Goal: Task Accomplishment & Management: Manage account settings

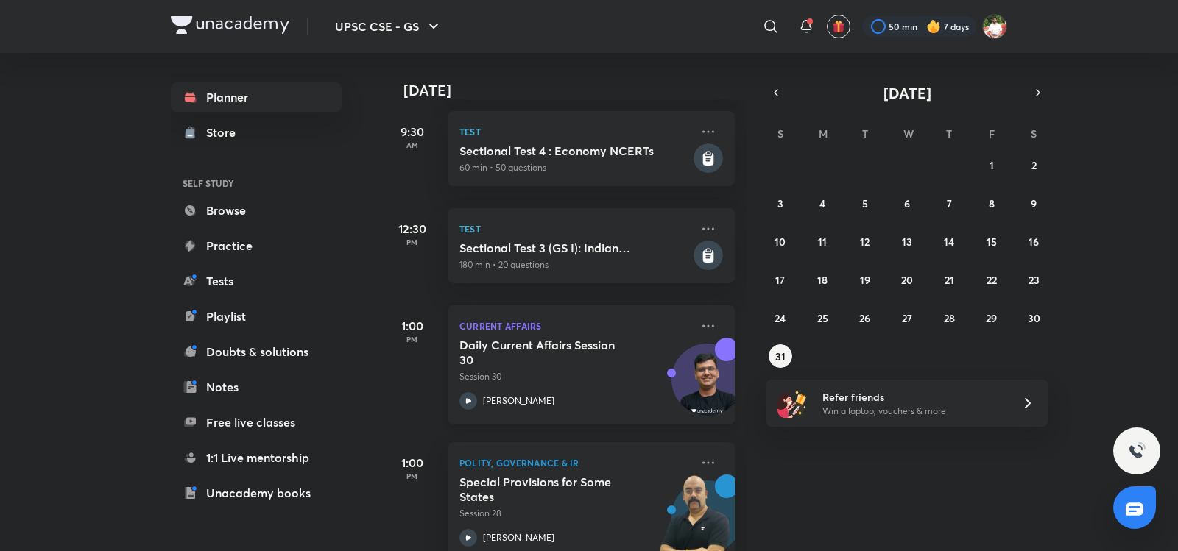
click at [617, 370] on p "Session 30" at bounding box center [574, 376] width 231 height 13
click at [421, 28] on button "UPSC CSE - GS" at bounding box center [388, 26] width 125 height 29
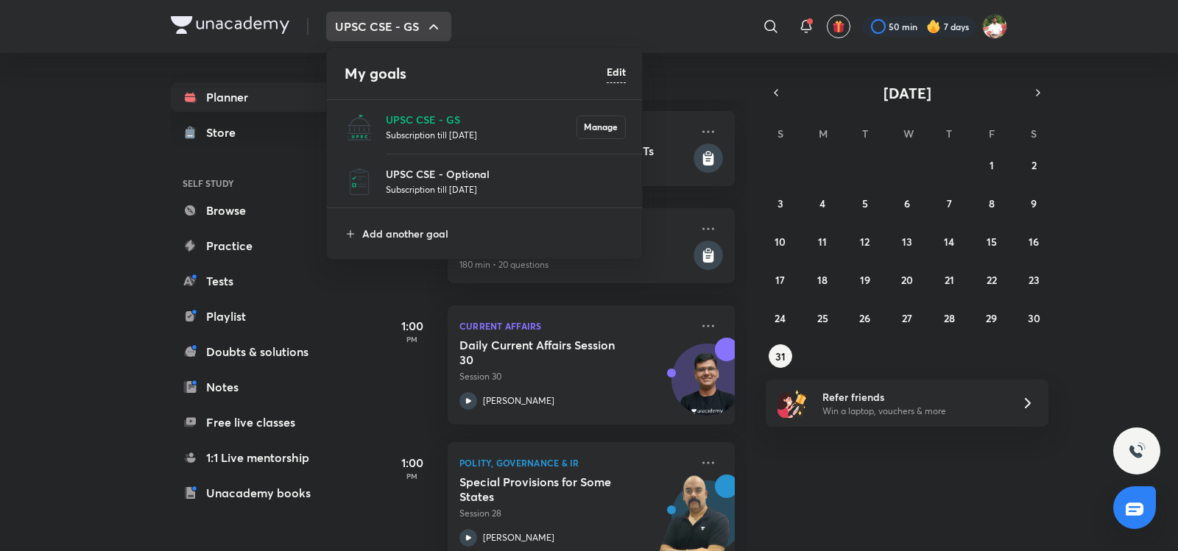
click at [421, 186] on p "Subscription till [DATE]" at bounding box center [506, 189] width 240 height 15
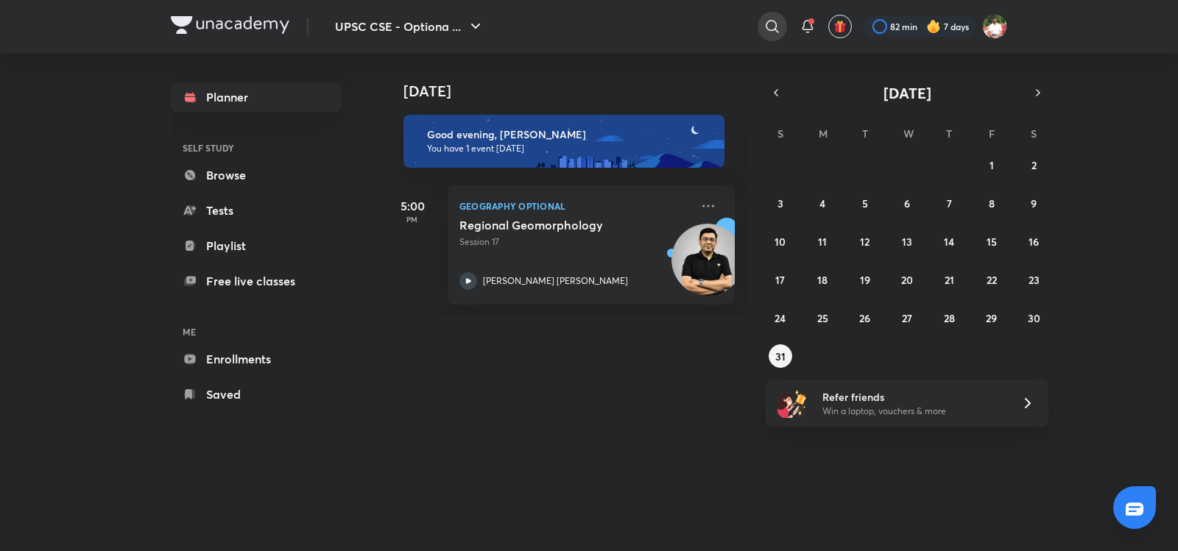
click at [776, 23] on icon at bounding box center [772, 27] width 18 height 18
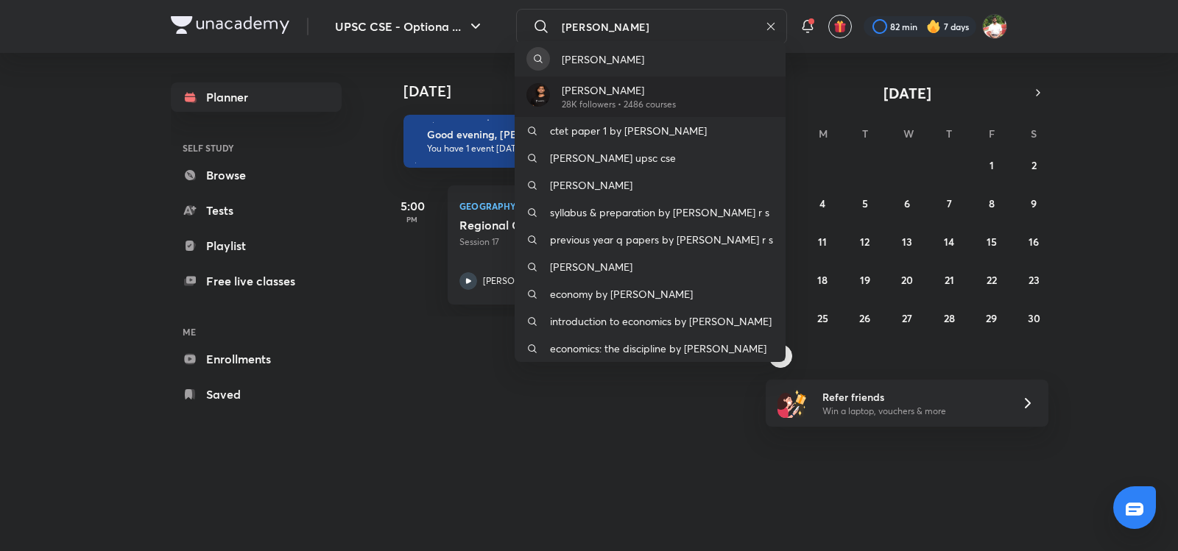
type input "[PERSON_NAME]"
click at [676, 96] on p "[PERSON_NAME]" at bounding box center [619, 89] width 114 height 15
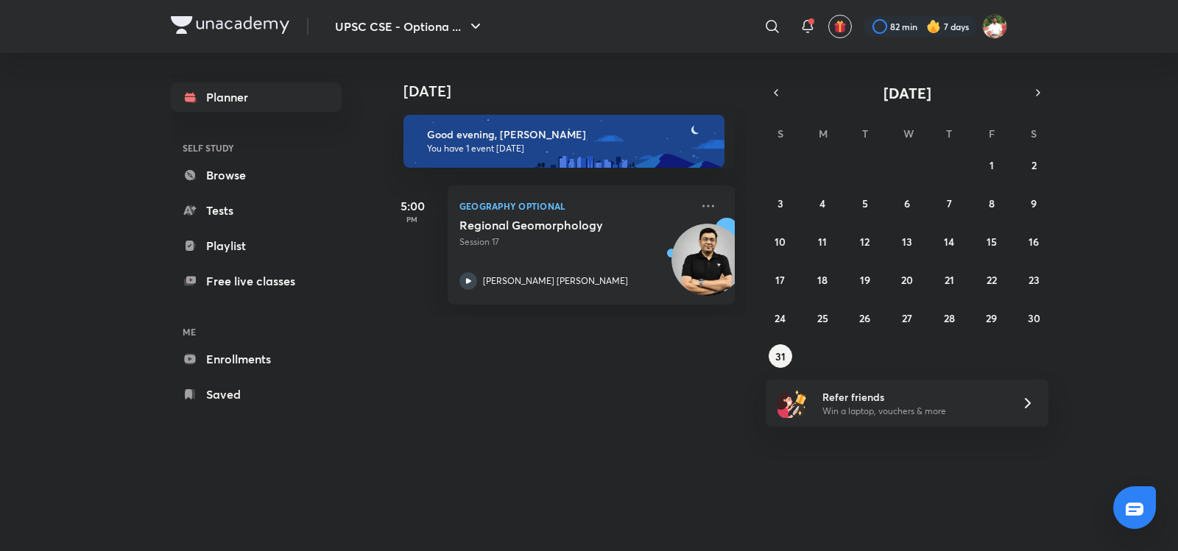
click at [752, 23] on div "​" at bounding box center [651, 26] width 271 height 35
click at [771, 23] on icon at bounding box center [772, 27] width 18 height 18
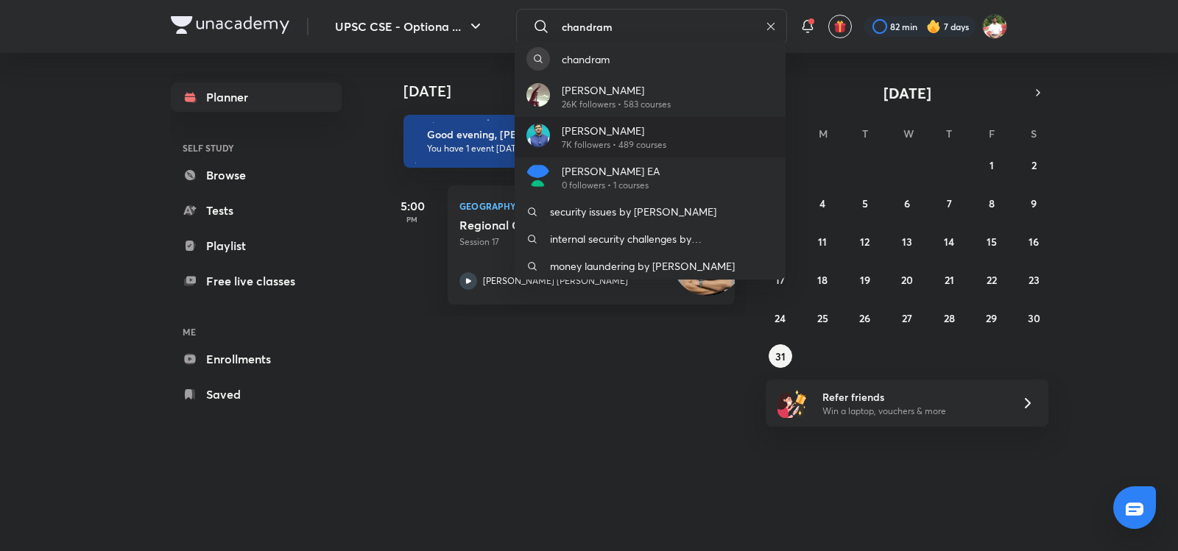
type input "chandram"
click at [649, 127] on p "[PERSON_NAME]" at bounding box center [614, 130] width 105 height 15
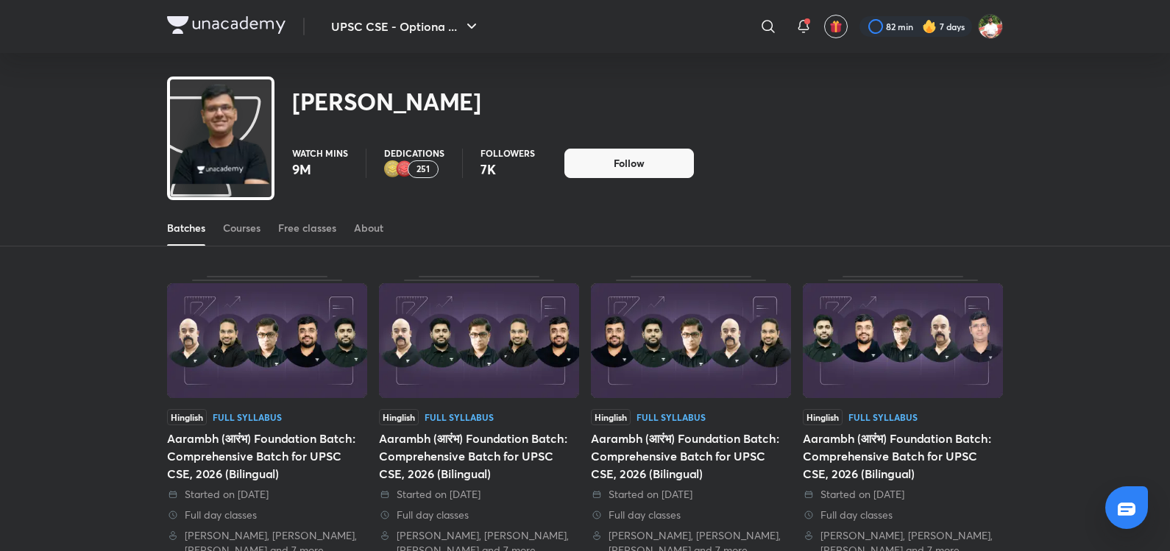
click at [215, 230] on div "Batches Courses Free classes About" at bounding box center [585, 228] width 836 height 35
click at [220, 232] on div "Batches Courses Free classes About" at bounding box center [585, 228] width 836 height 35
click at [233, 232] on div "Courses" at bounding box center [242, 228] width 38 height 15
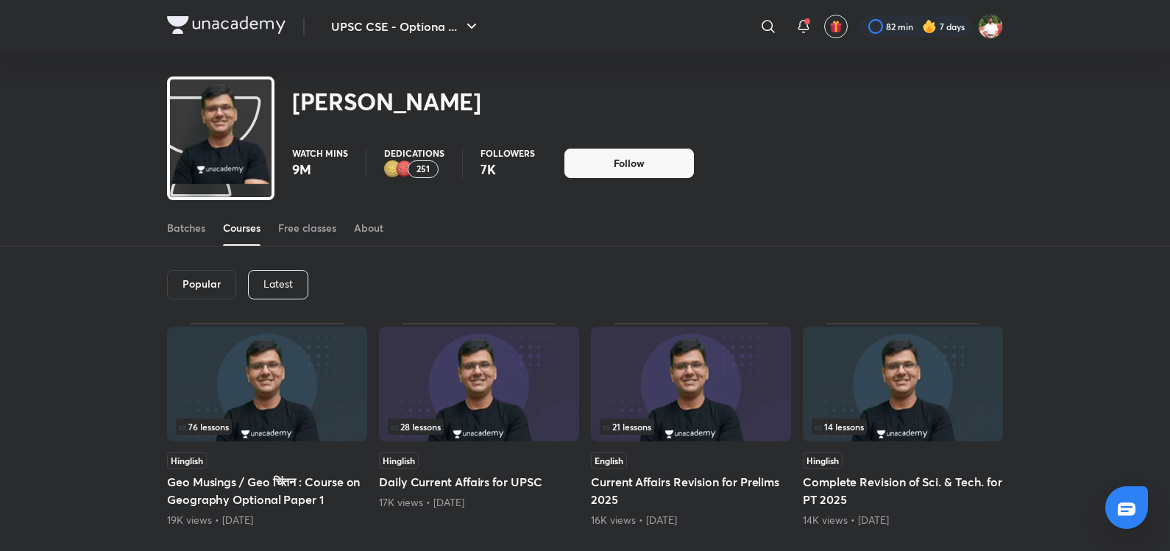
click at [279, 278] on p "Latest" at bounding box center [278, 284] width 29 height 12
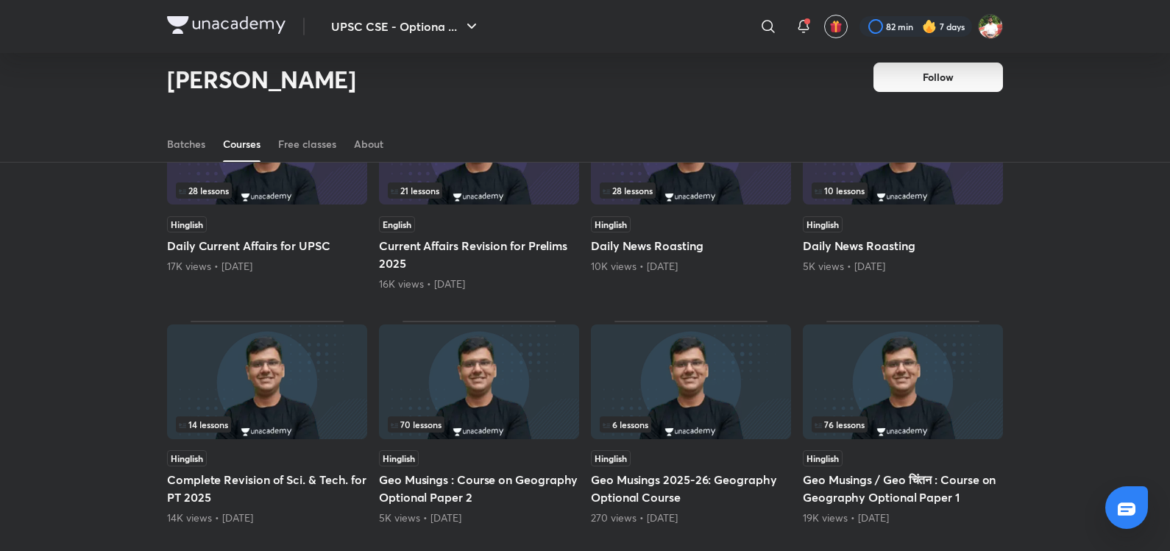
scroll to position [598, 0]
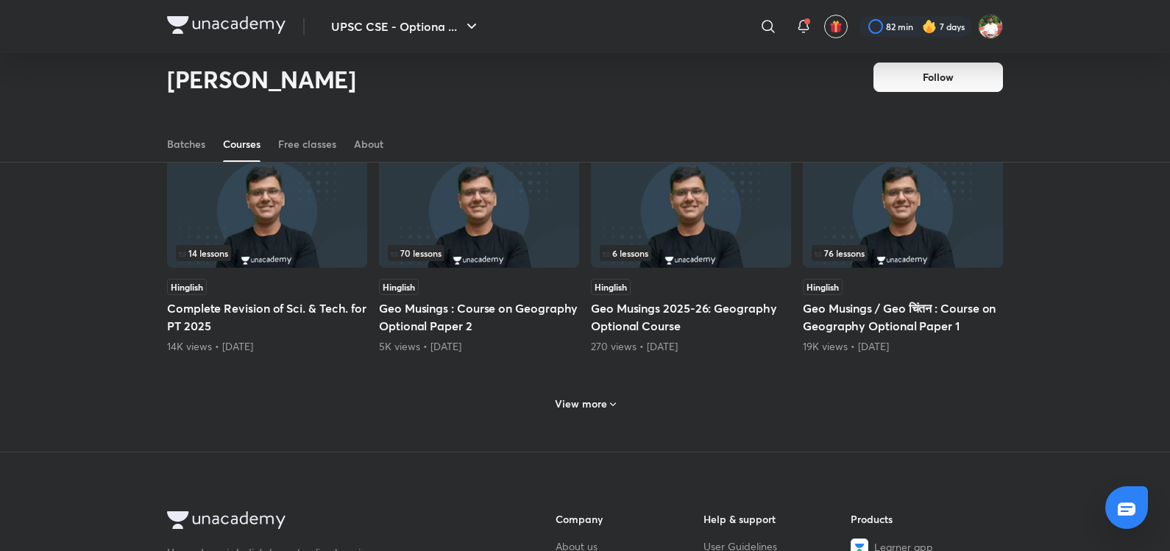
click at [593, 403] on h6 "View more" at bounding box center [581, 404] width 52 height 15
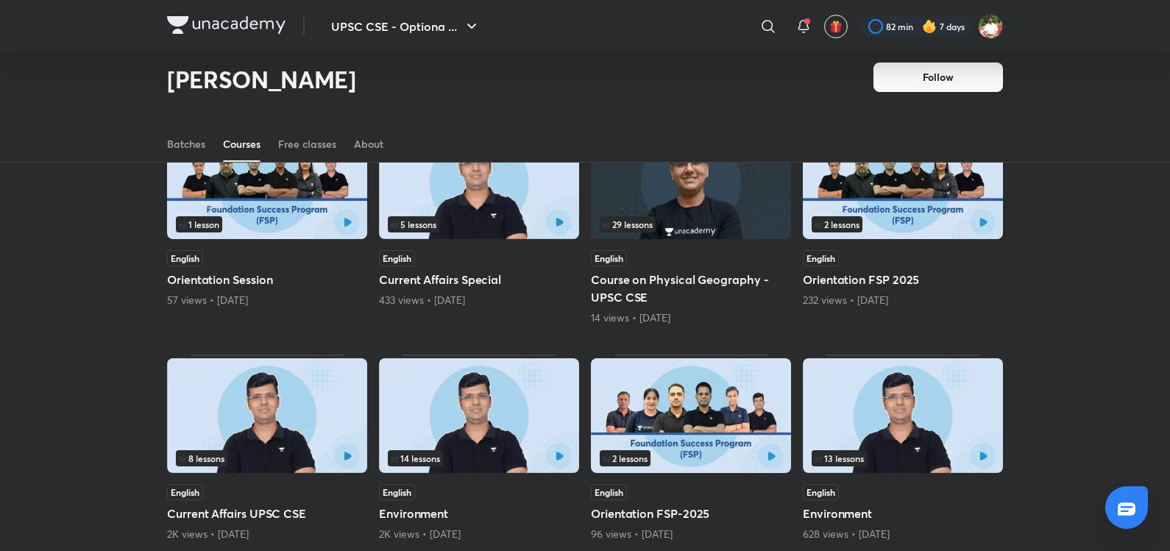
scroll to position [1285, 0]
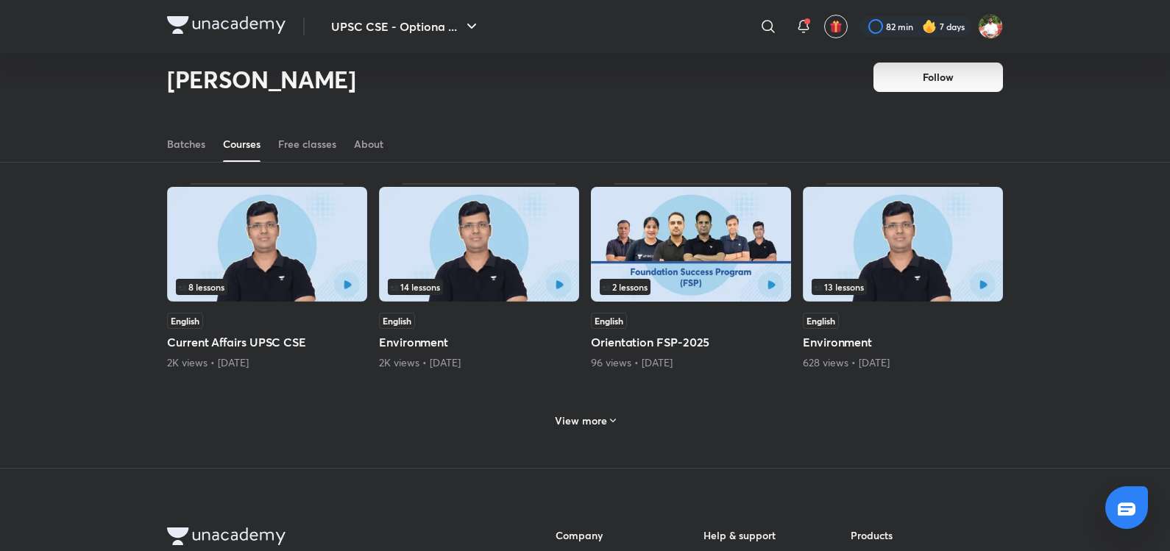
click at [567, 426] on h6 "View more" at bounding box center [581, 421] width 52 height 15
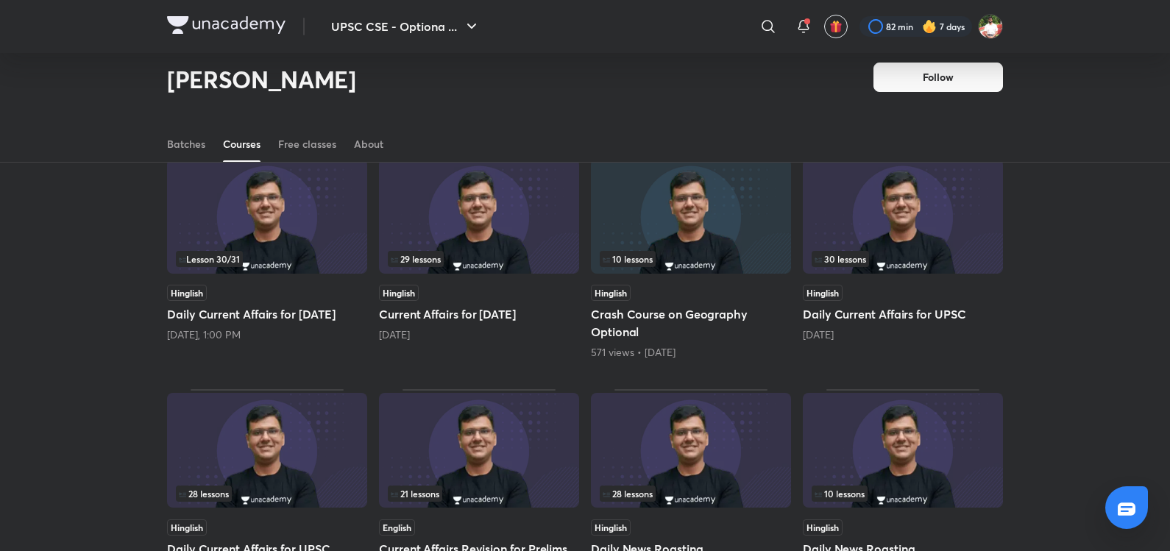
scroll to position [0, 0]
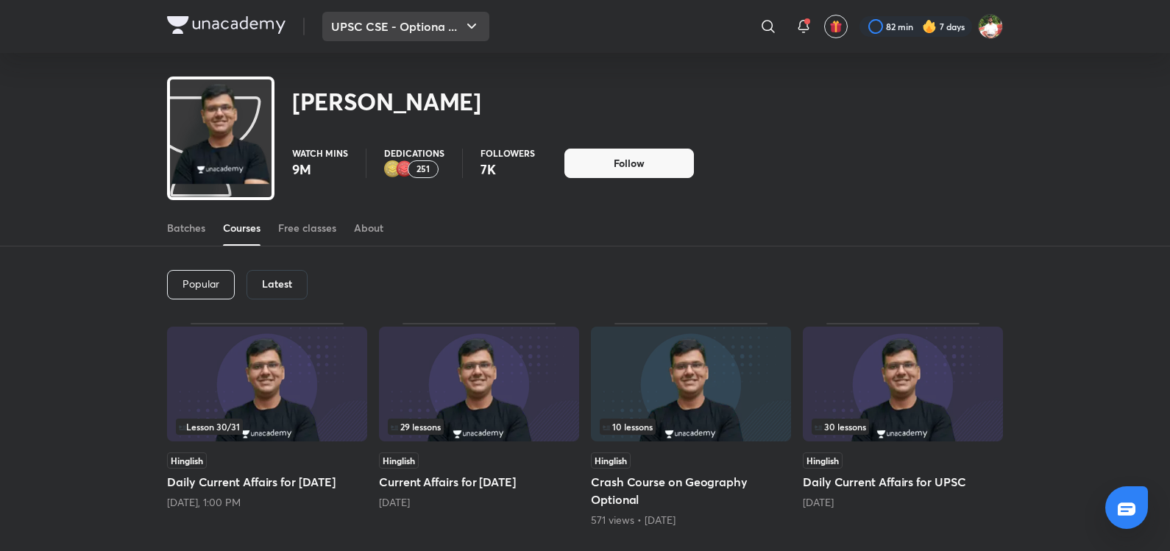
click at [459, 31] on button "UPSC CSE - Optiona ..." at bounding box center [405, 26] width 167 height 29
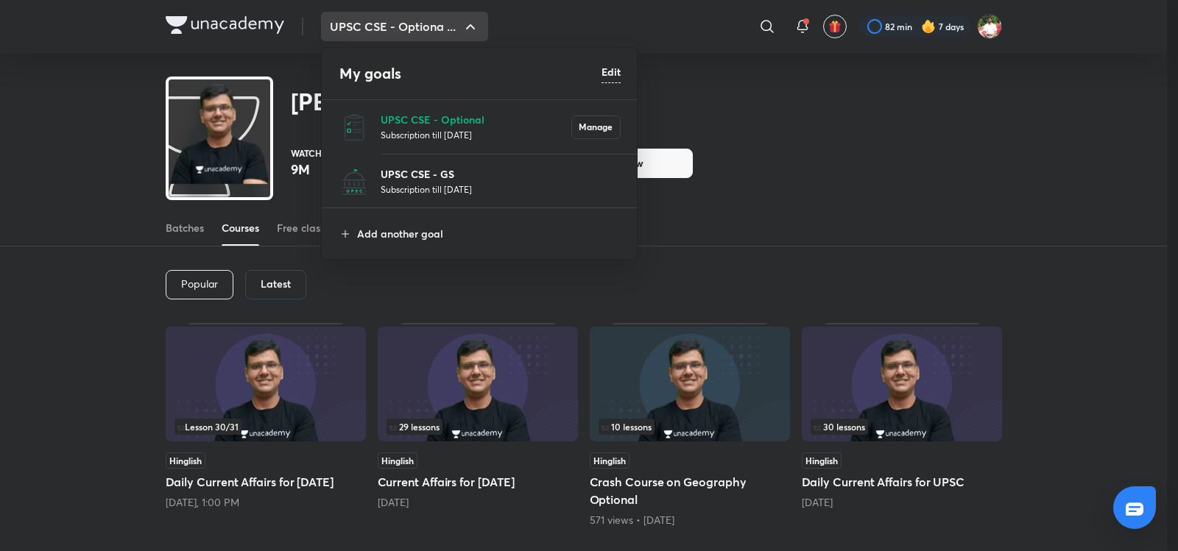
click at [422, 175] on p "UPSC CSE - GS" at bounding box center [501, 173] width 240 height 15
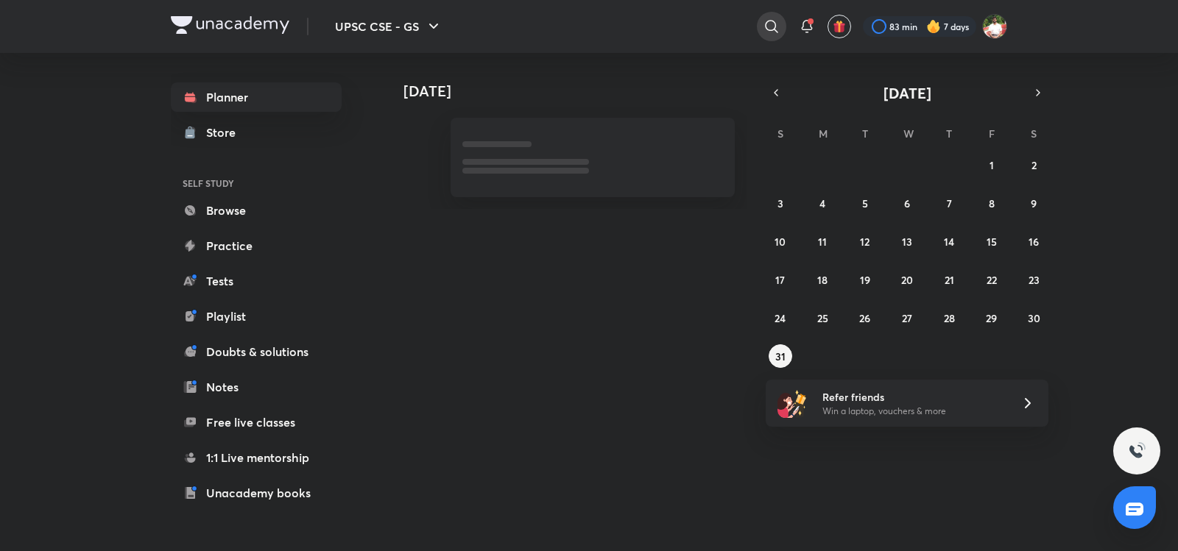
click at [774, 22] on icon at bounding box center [771, 26] width 13 height 13
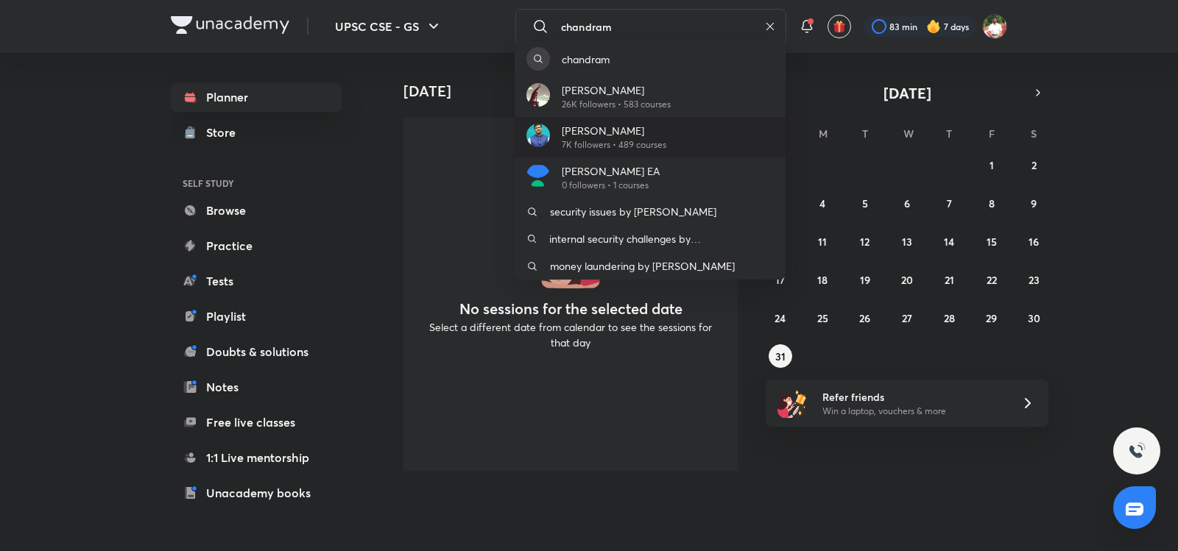
type input "chandram"
click at [603, 136] on p "[PERSON_NAME]" at bounding box center [614, 130] width 105 height 15
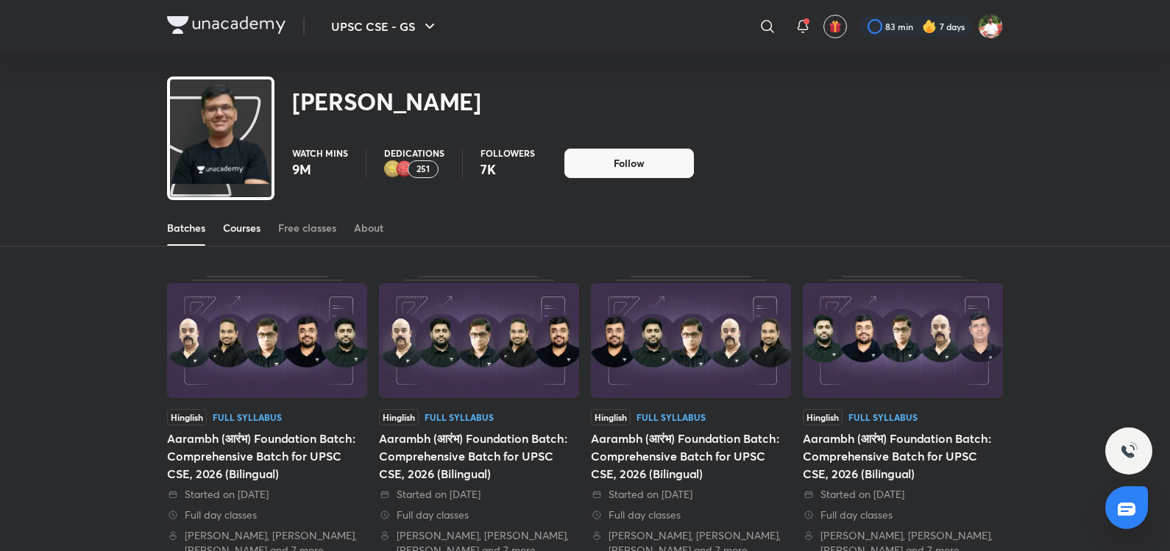
click at [235, 222] on div "Courses" at bounding box center [242, 228] width 38 height 15
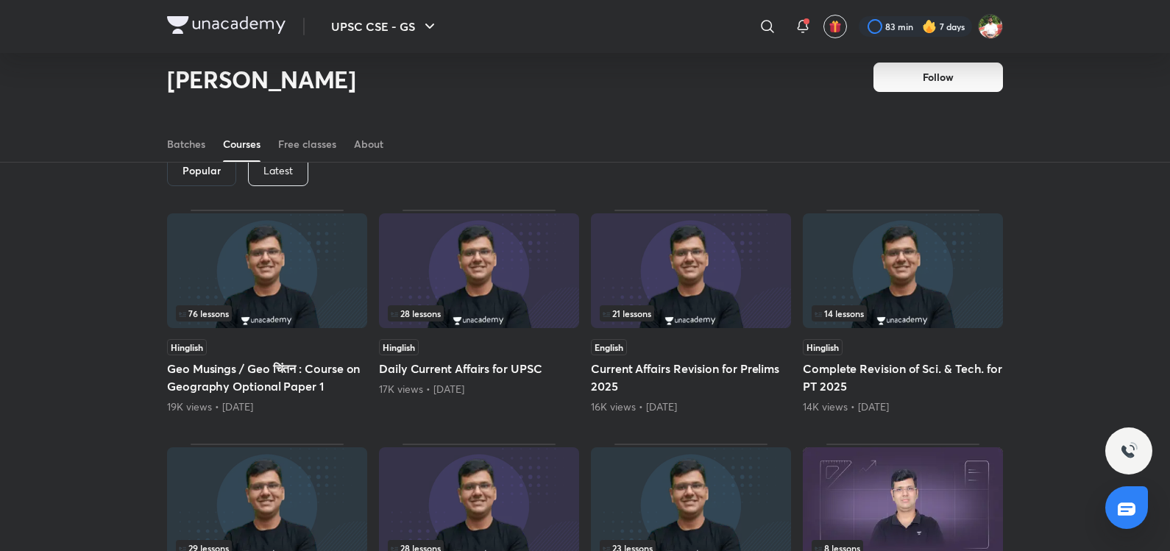
scroll to position [21, 0]
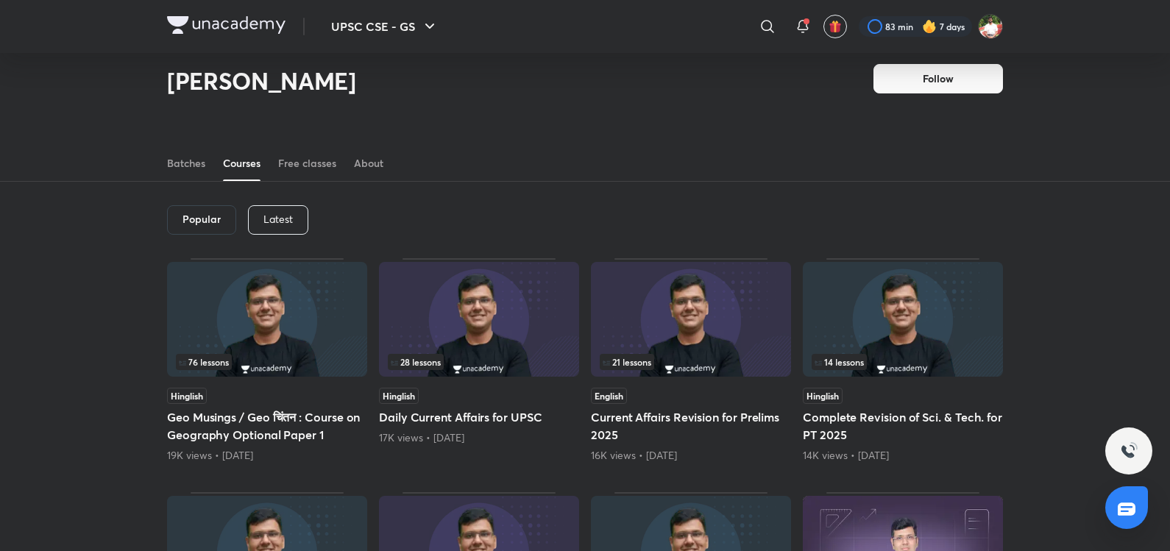
click at [306, 422] on h5 "Geo Musings / Geo चिंतन : Course on Geography Optional Paper 1" at bounding box center [267, 426] width 200 height 35
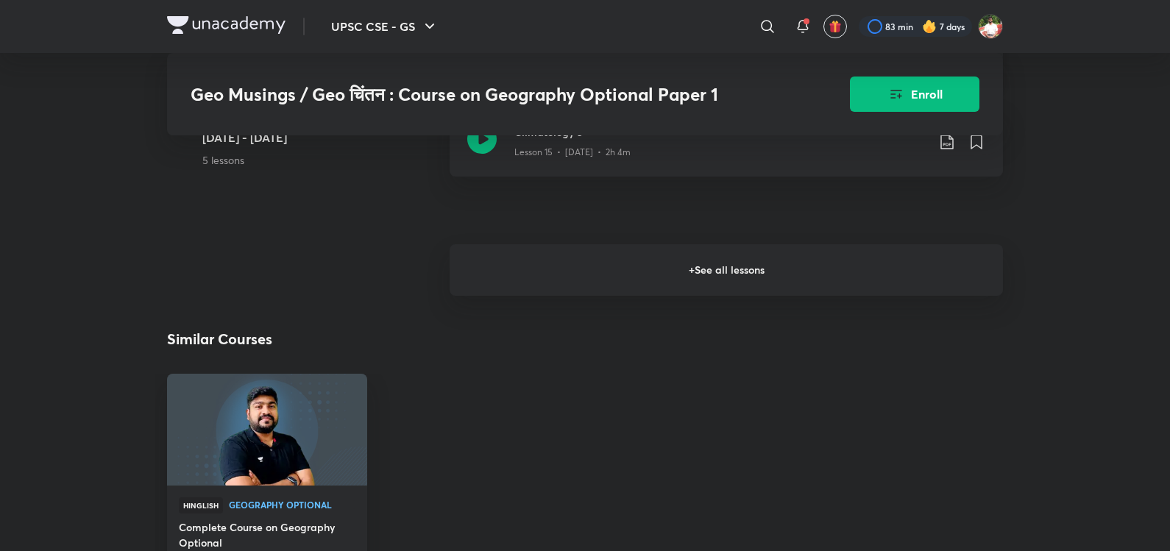
scroll to position [1890, 0]
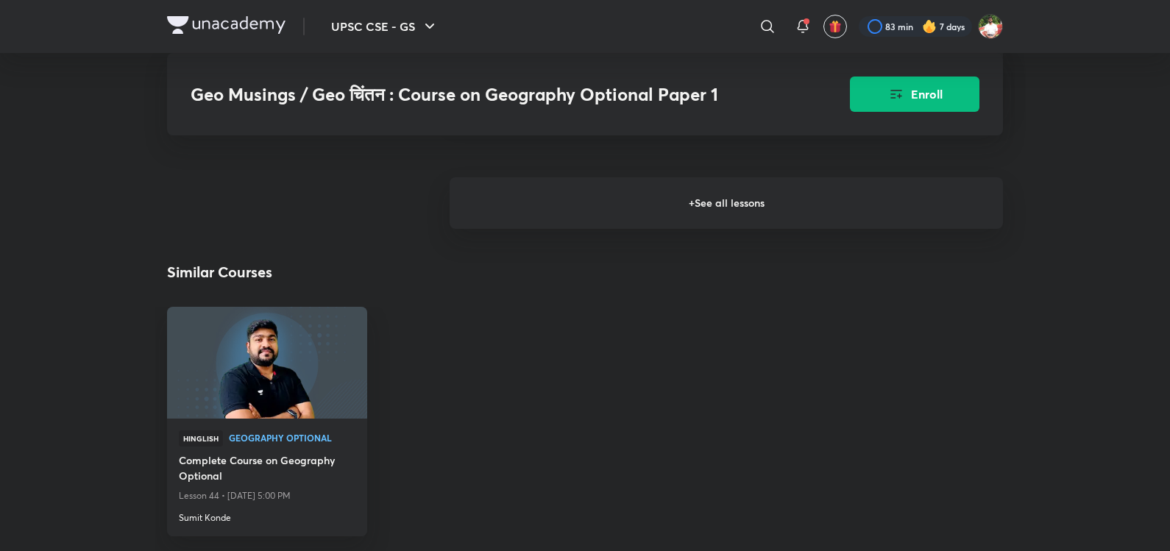
click at [610, 206] on h6 "+ See all lessons" at bounding box center [727, 203] width 554 height 52
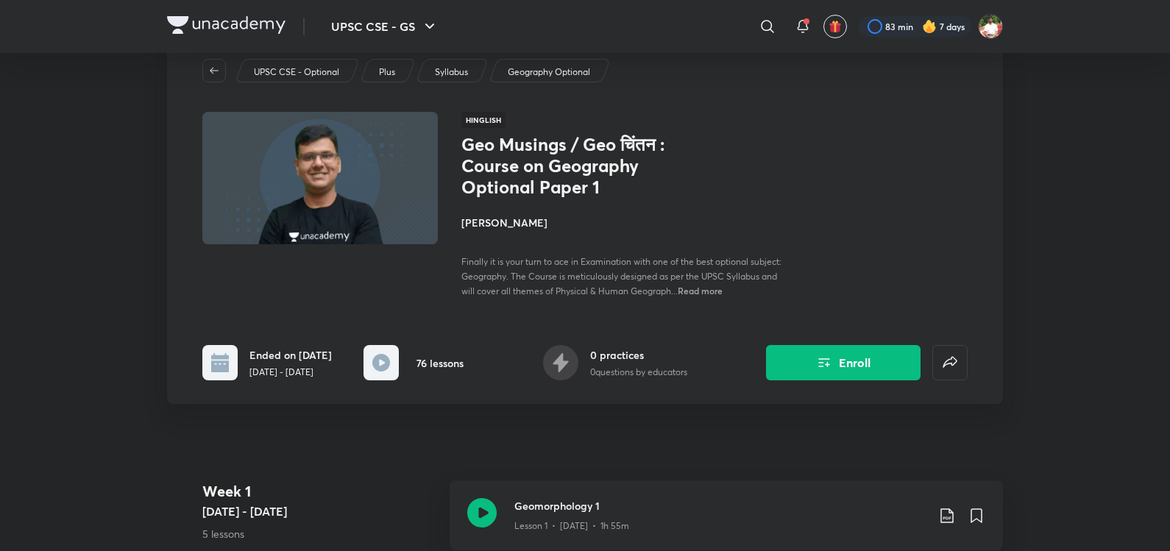
scroll to position [0, 0]
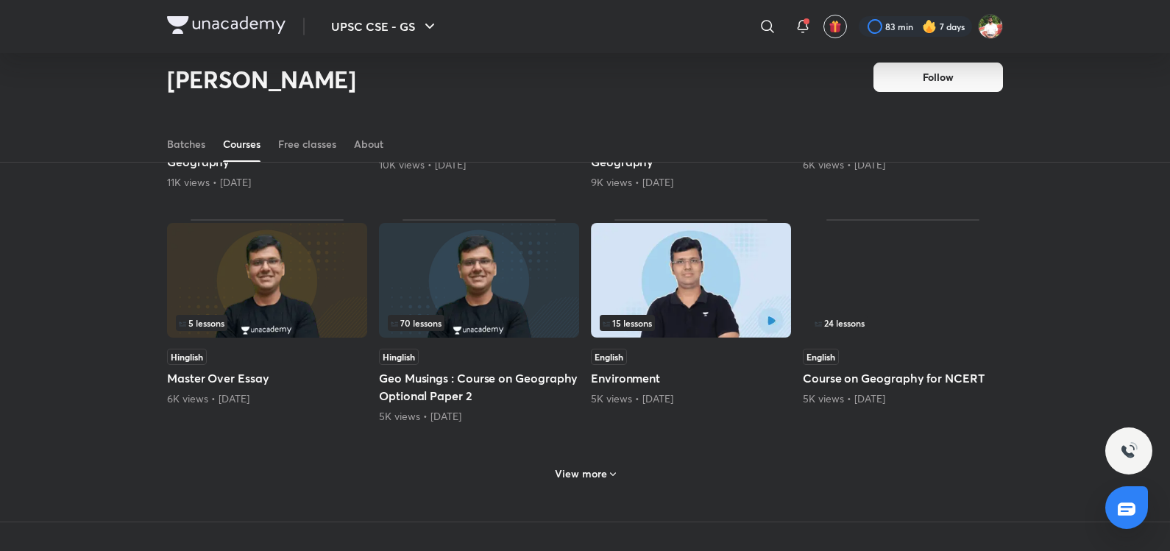
scroll to position [576, 0]
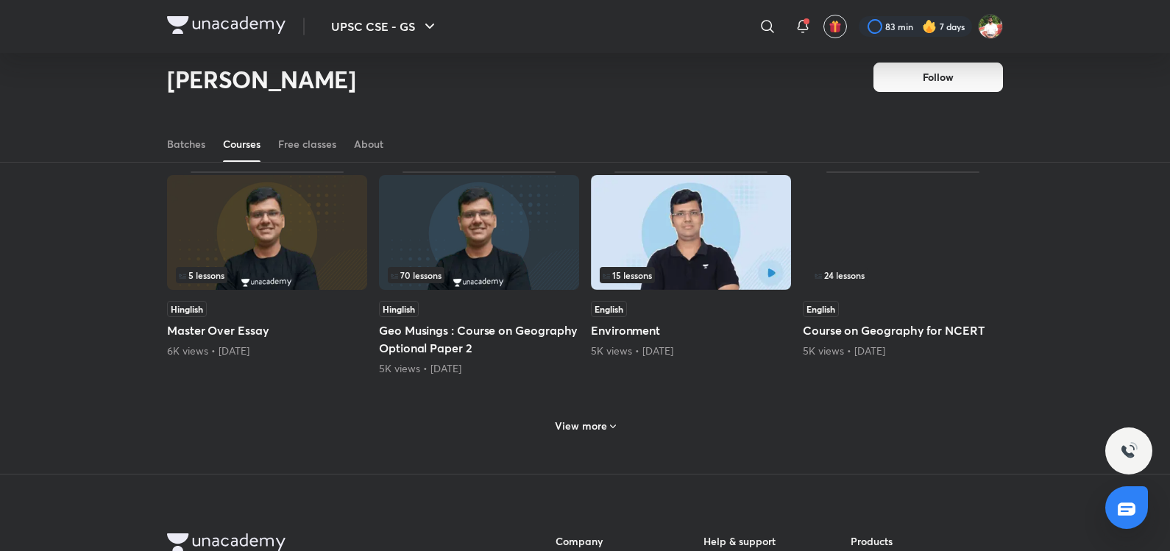
click at [515, 241] on img at bounding box center [479, 232] width 200 height 115
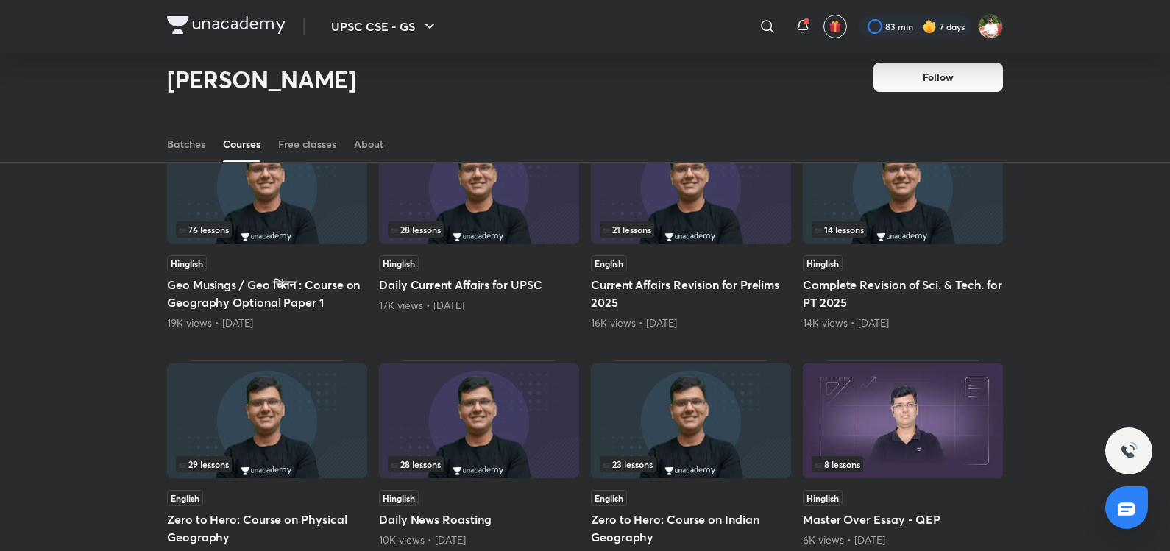
scroll to position [233, 0]
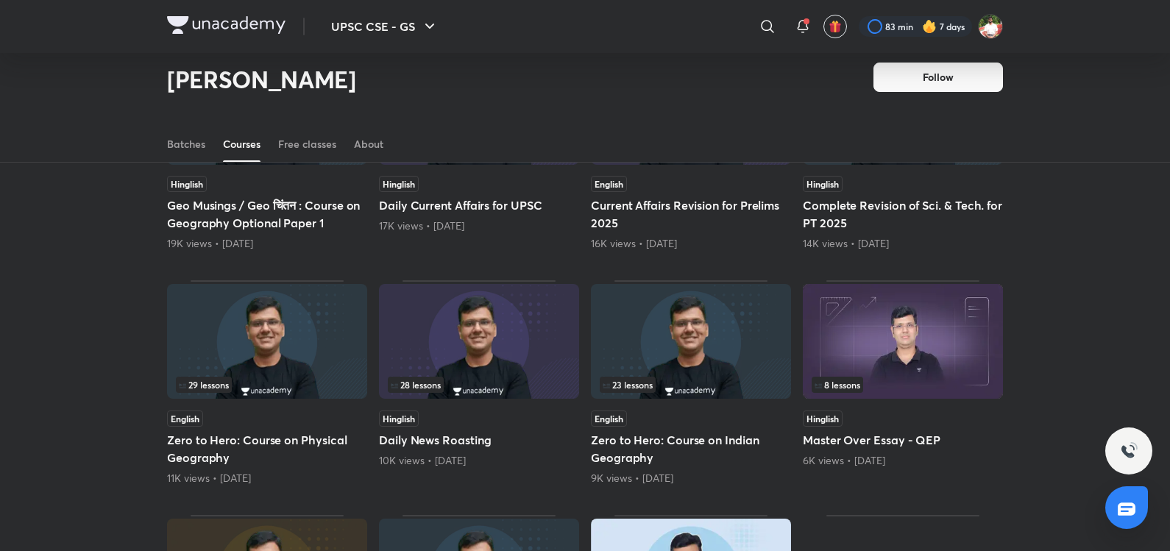
click at [287, 190] on div "Hinglish" at bounding box center [267, 184] width 200 height 16
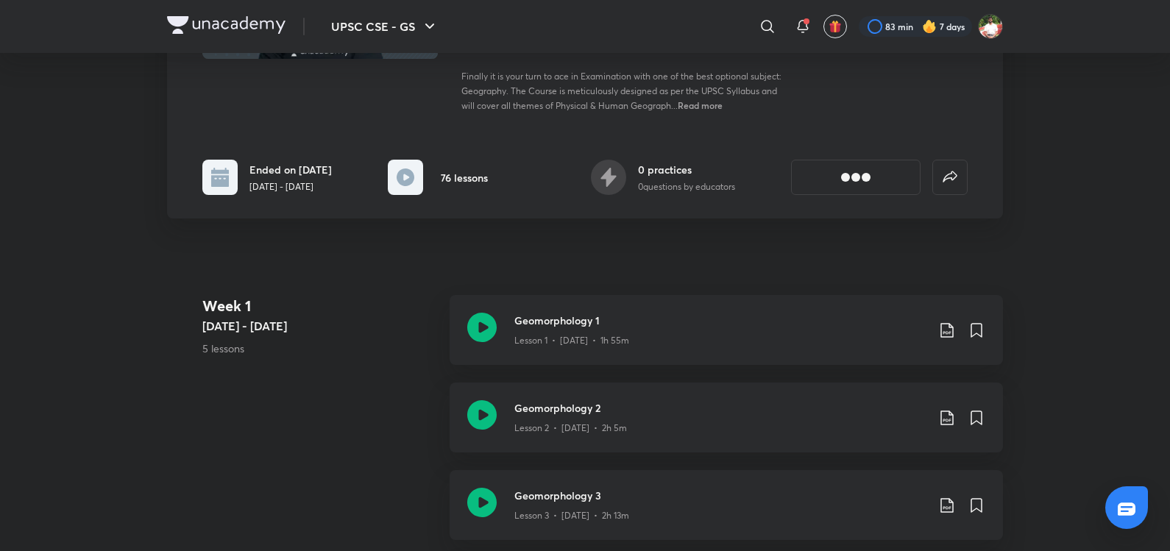
scroll to position [344, 0]
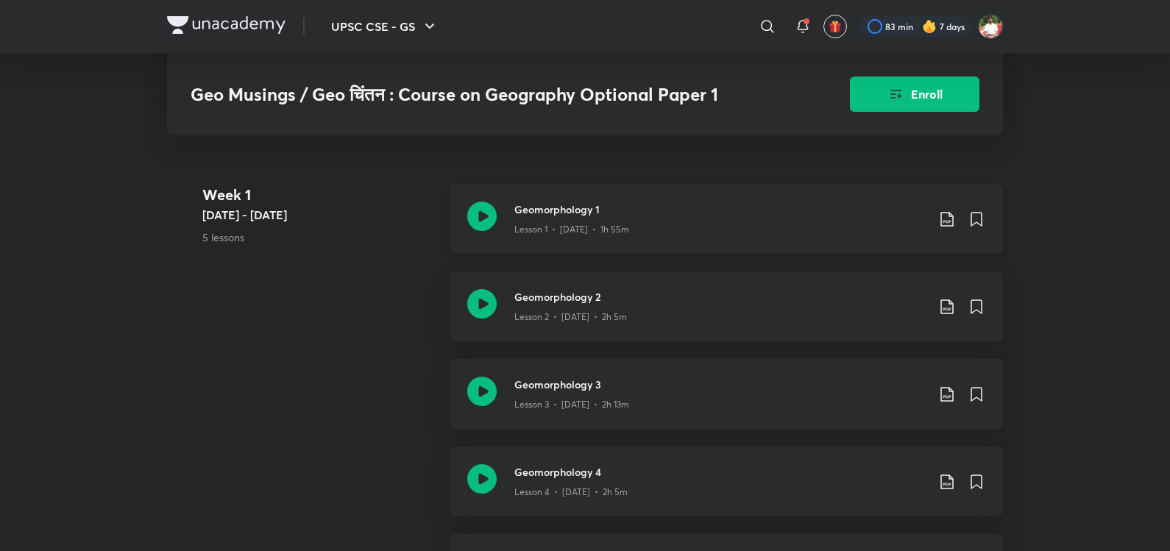
click at [481, 214] on icon at bounding box center [481, 216] width 29 height 29
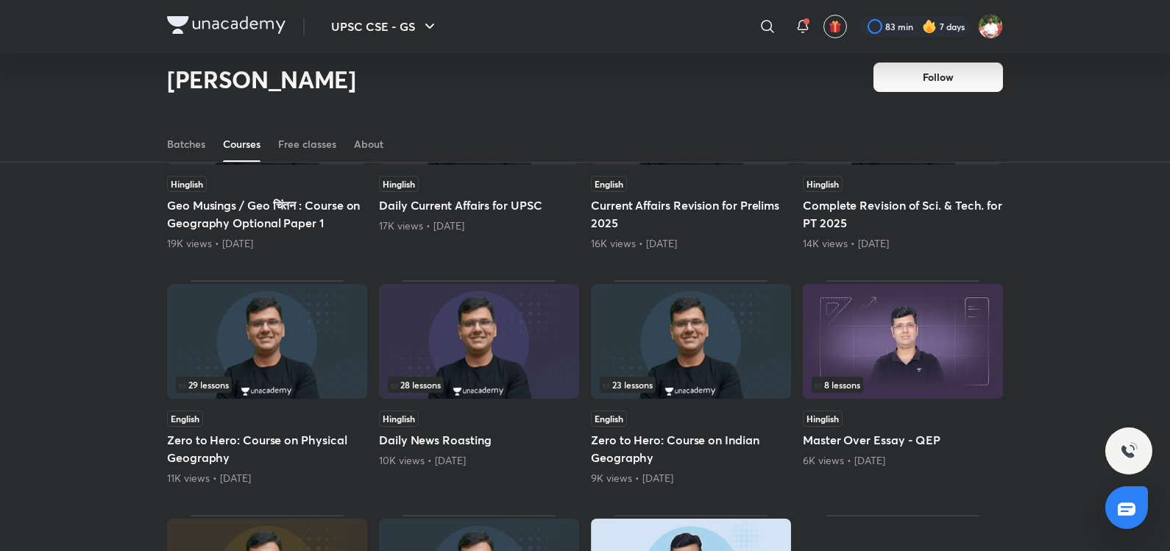
scroll to position [61, 0]
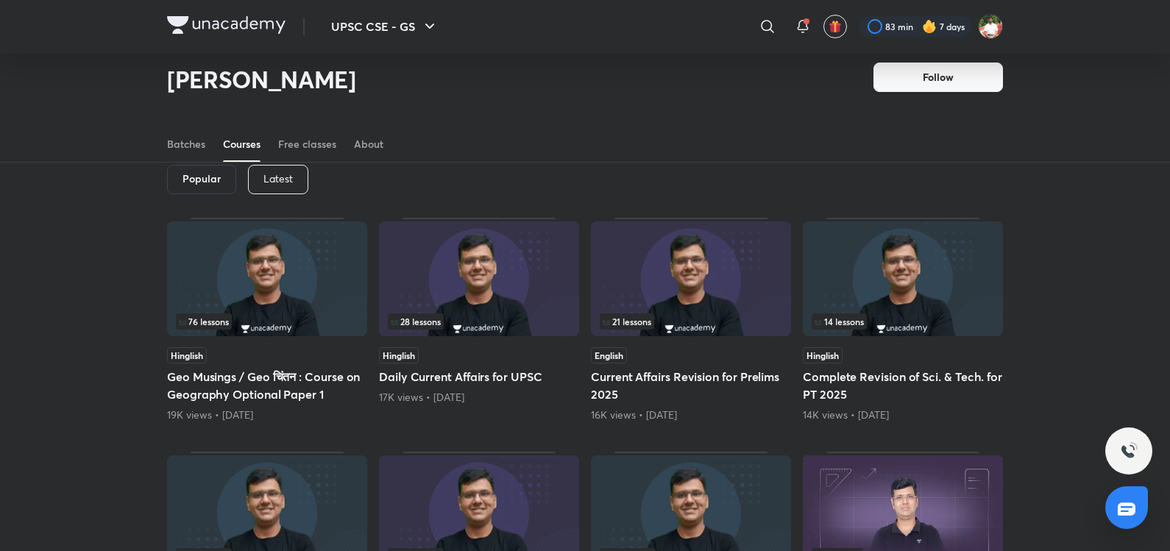
click at [262, 187] on div "Latest" at bounding box center [278, 179] width 60 height 29
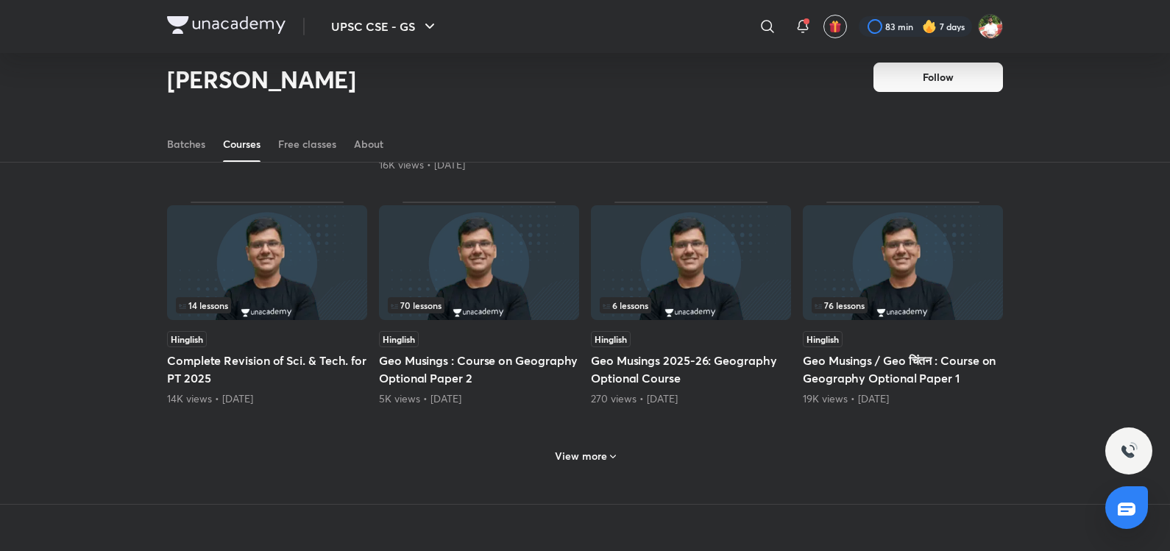
scroll to position [576, 0]
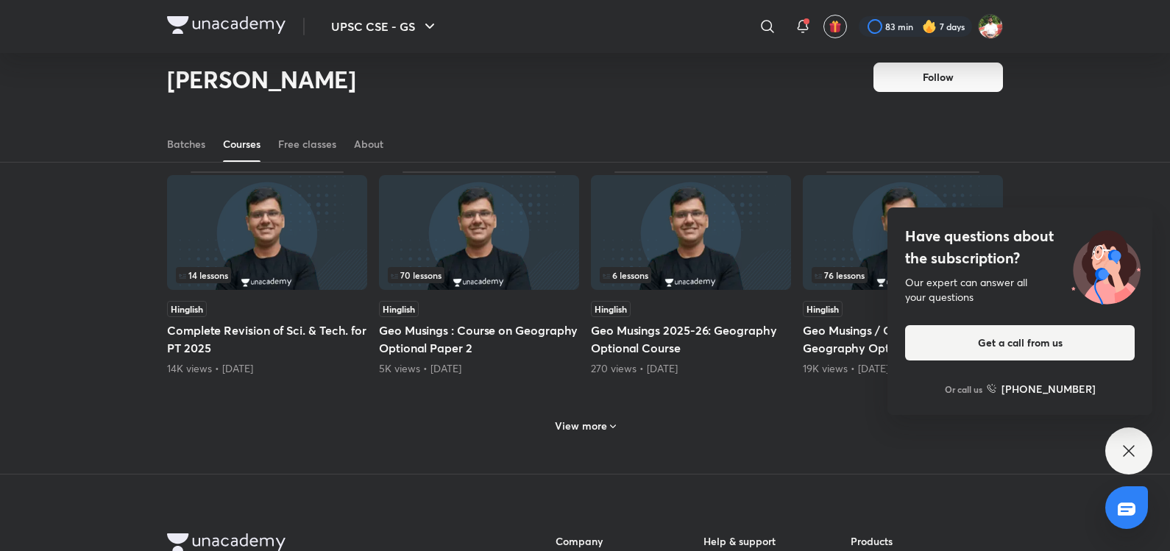
click at [722, 335] on h5 "Geo Musings 2025-26: Geography Optional Course" at bounding box center [691, 339] width 200 height 35
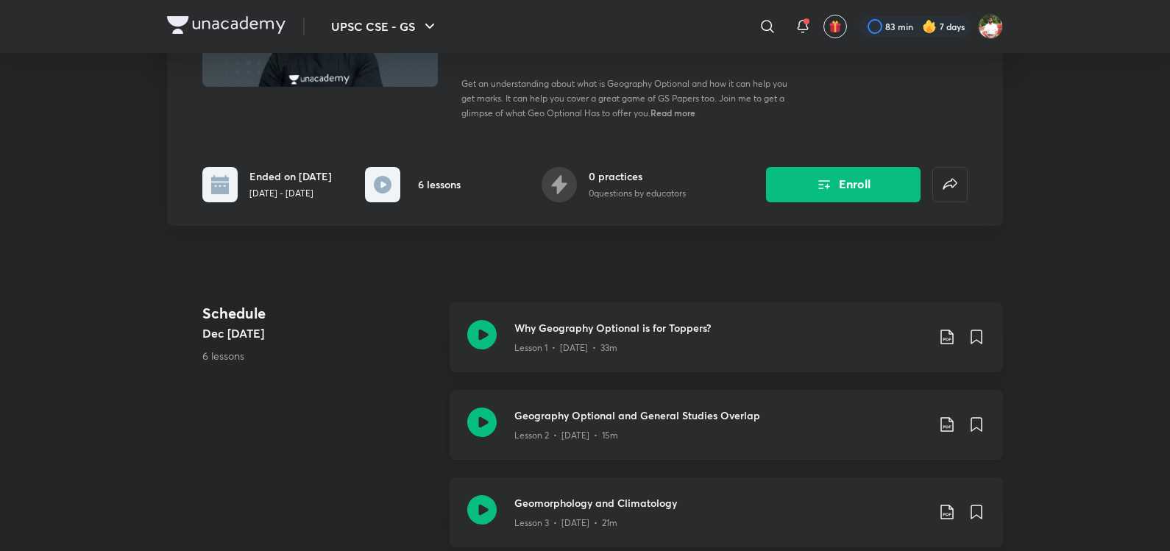
scroll to position [172, 0]
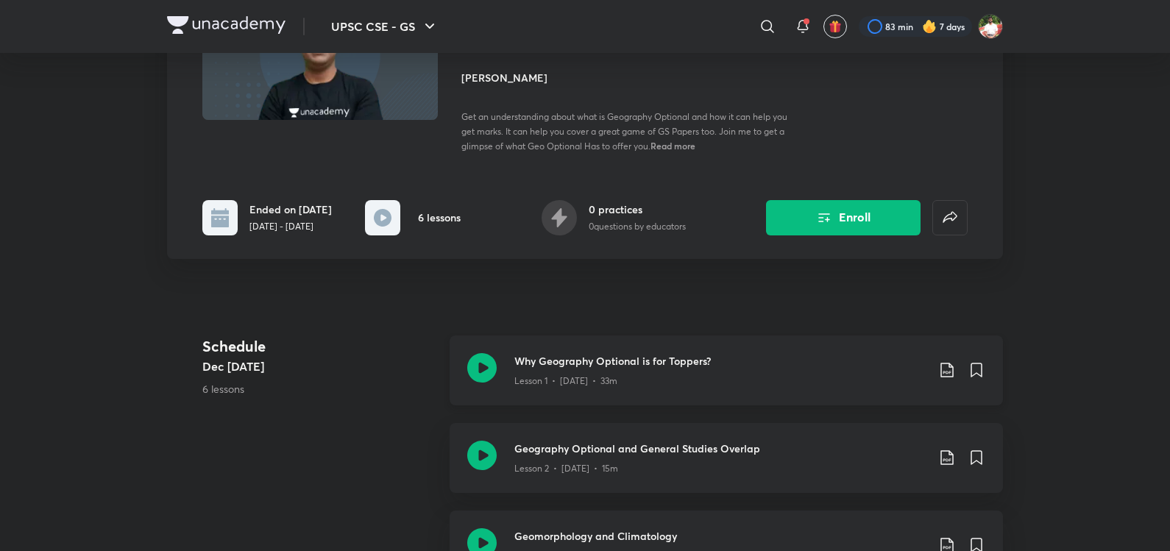
click at [483, 376] on icon at bounding box center [481, 367] width 29 height 29
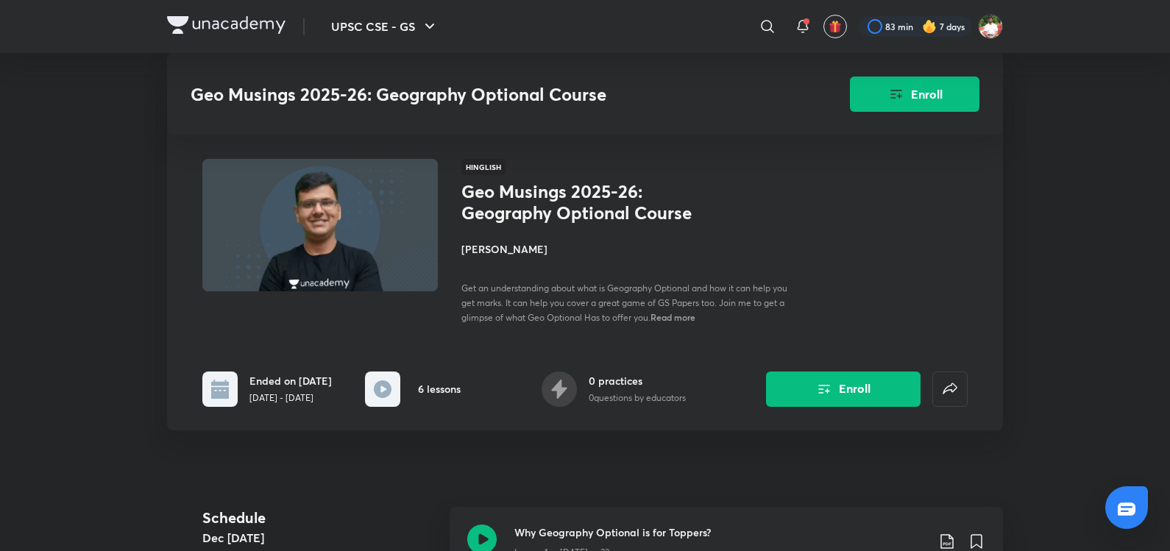
scroll to position [576, 0]
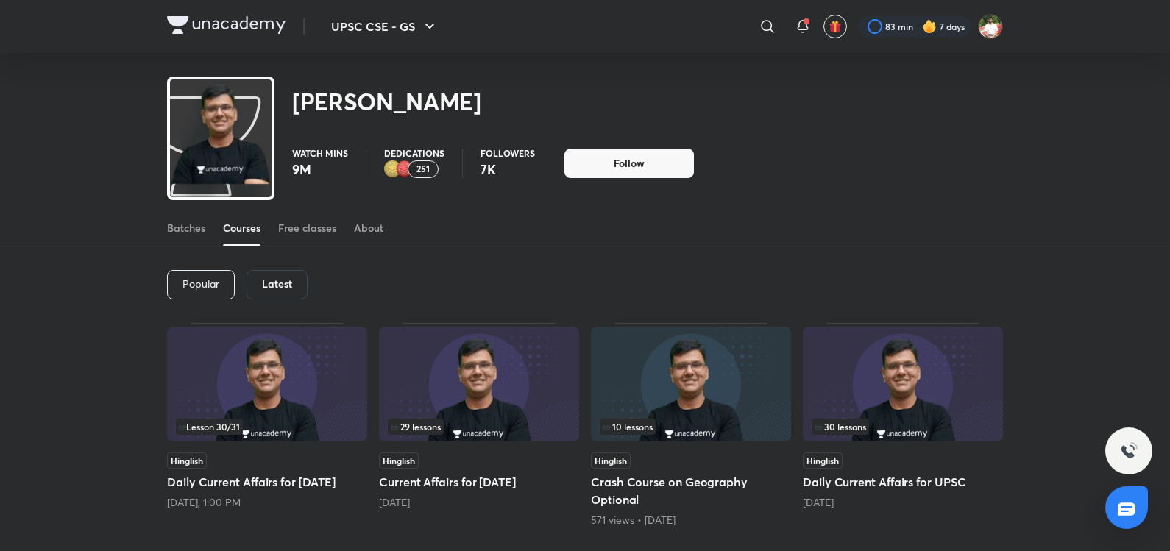
click at [289, 294] on div "Latest" at bounding box center [277, 284] width 61 height 29
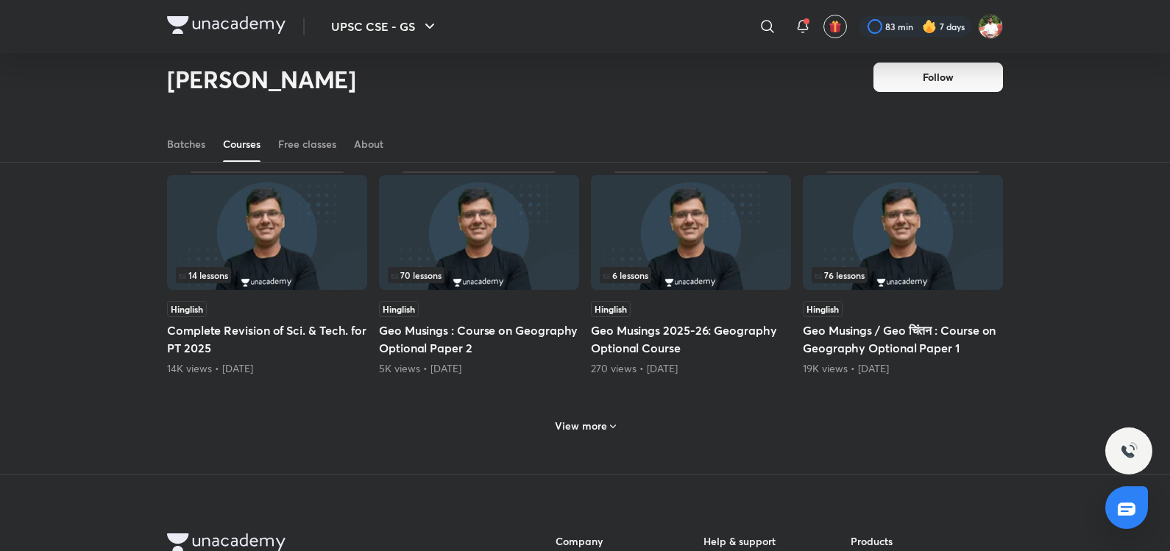
scroll to position [405, 0]
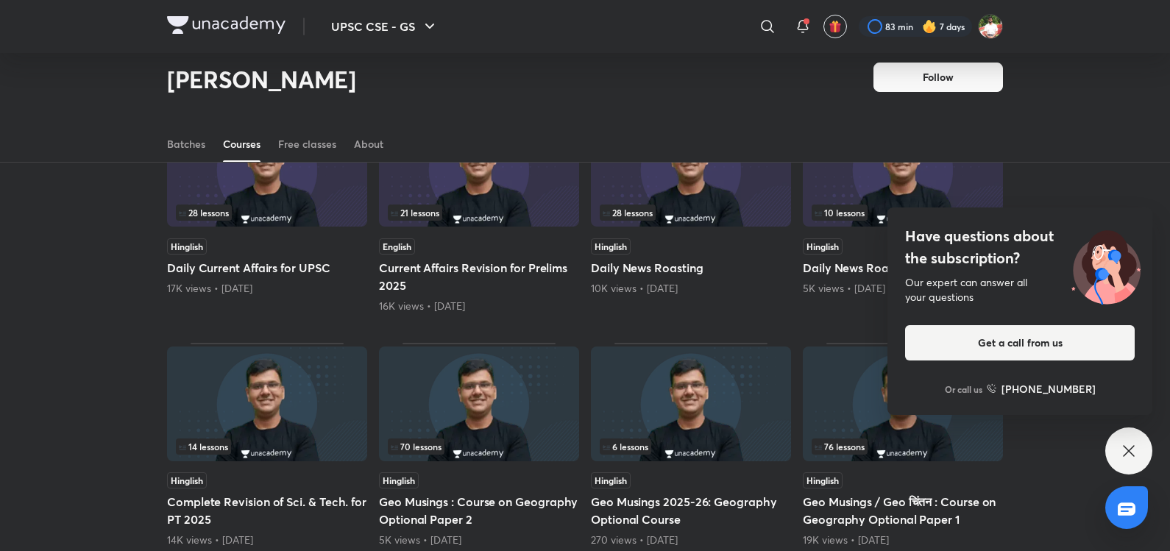
click at [858, 420] on img at bounding box center [903, 404] width 200 height 115
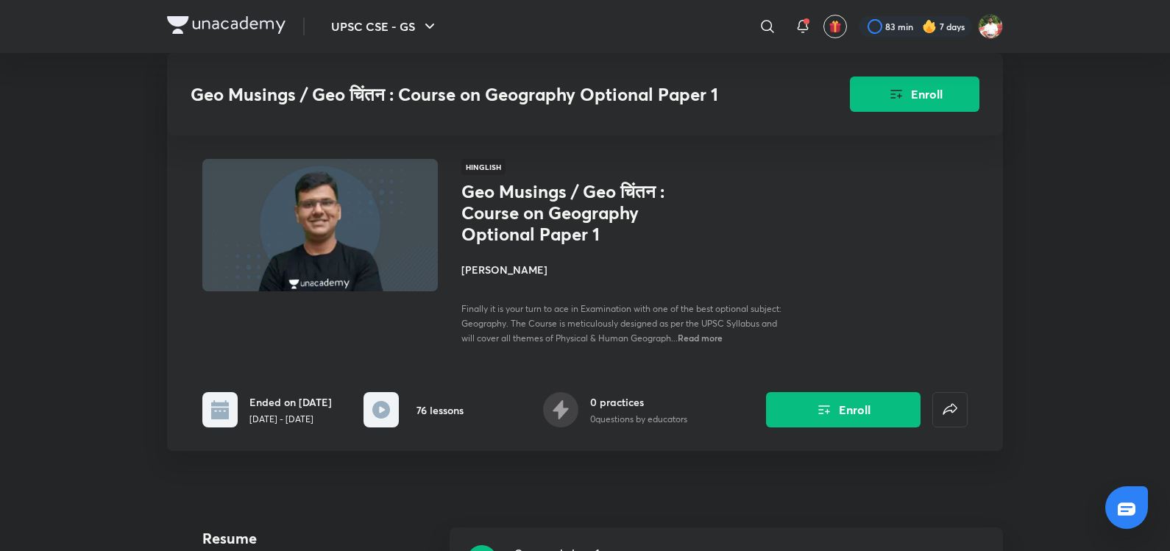
scroll to position [405, 0]
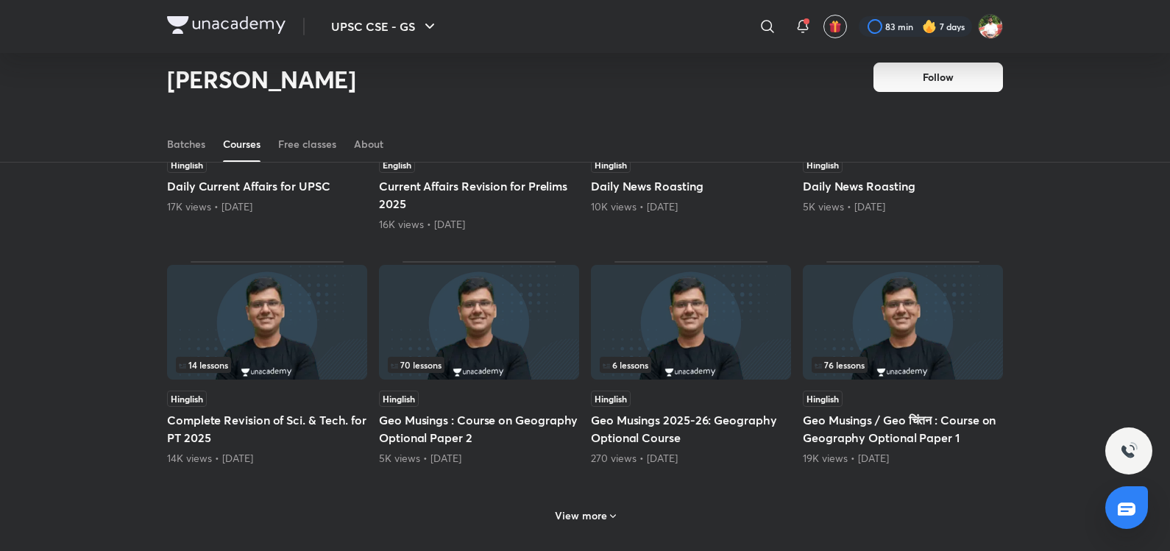
scroll to position [576, 0]
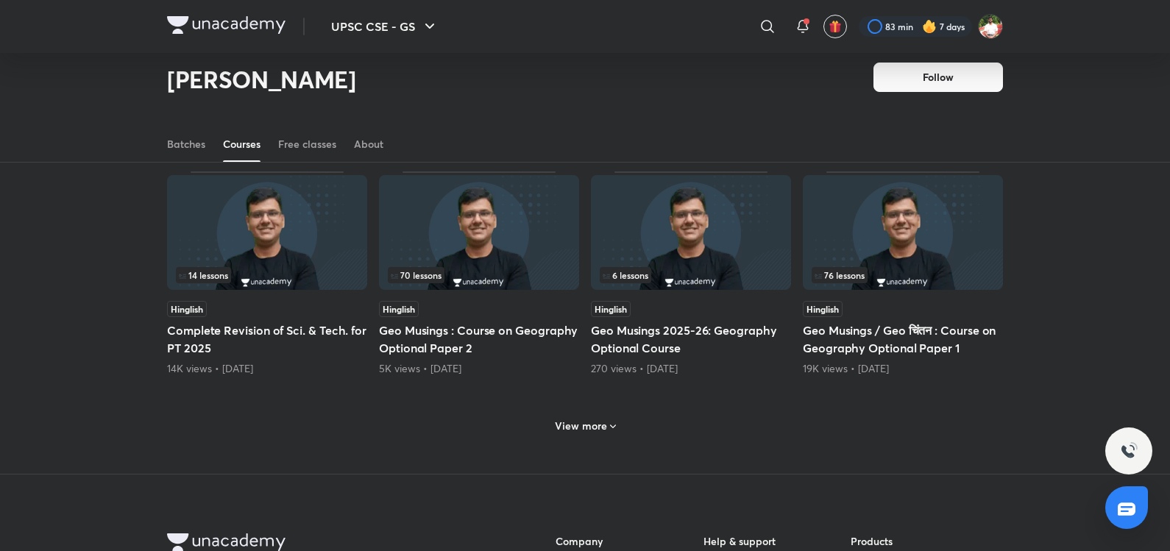
click at [708, 243] on img at bounding box center [691, 232] width 200 height 115
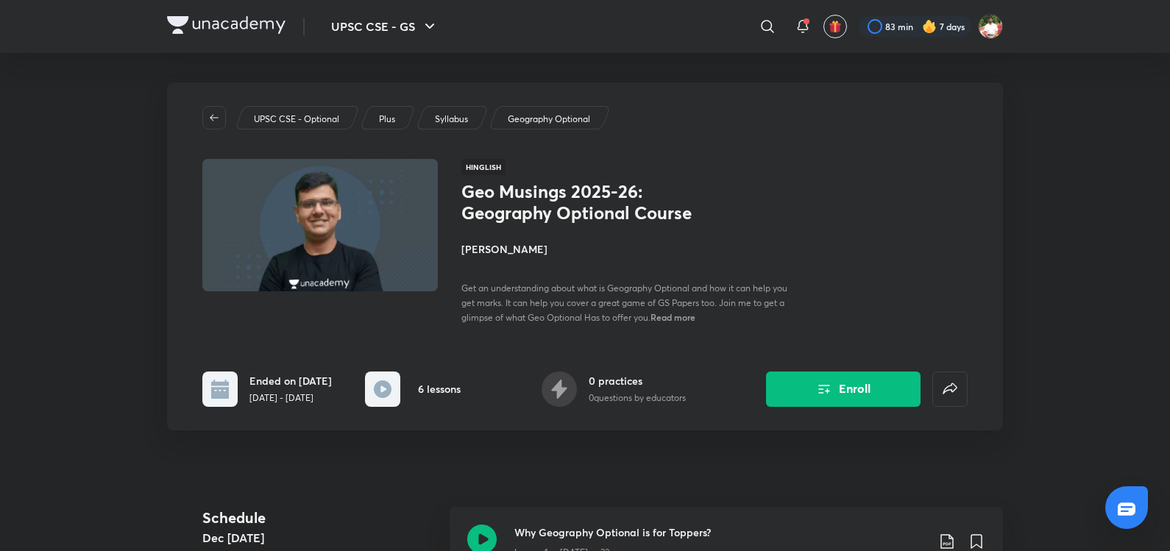
scroll to position [172, 0]
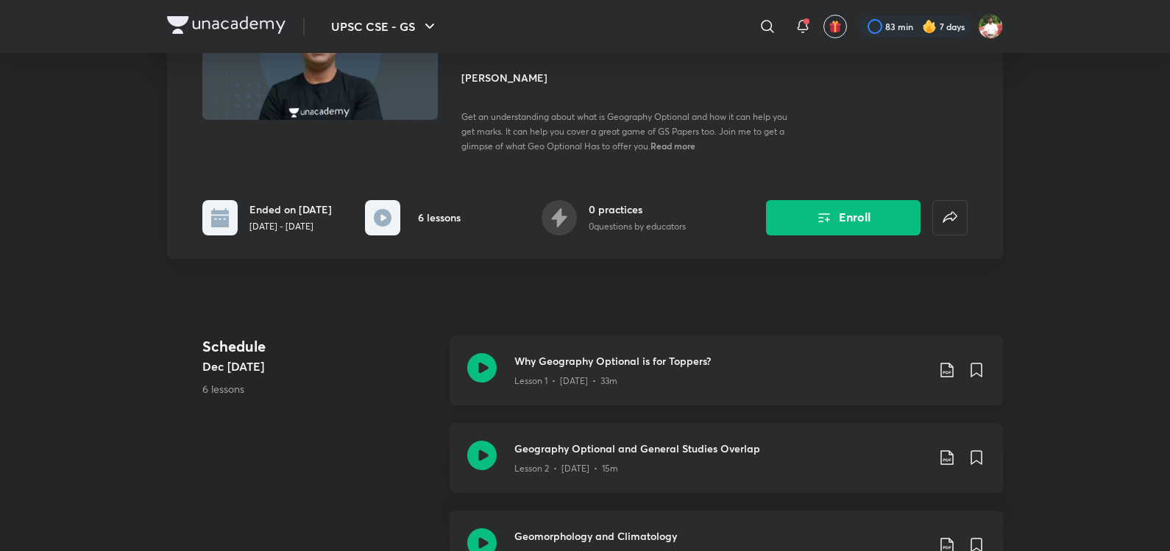
click at [483, 377] on icon at bounding box center [481, 367] width 29 height 29
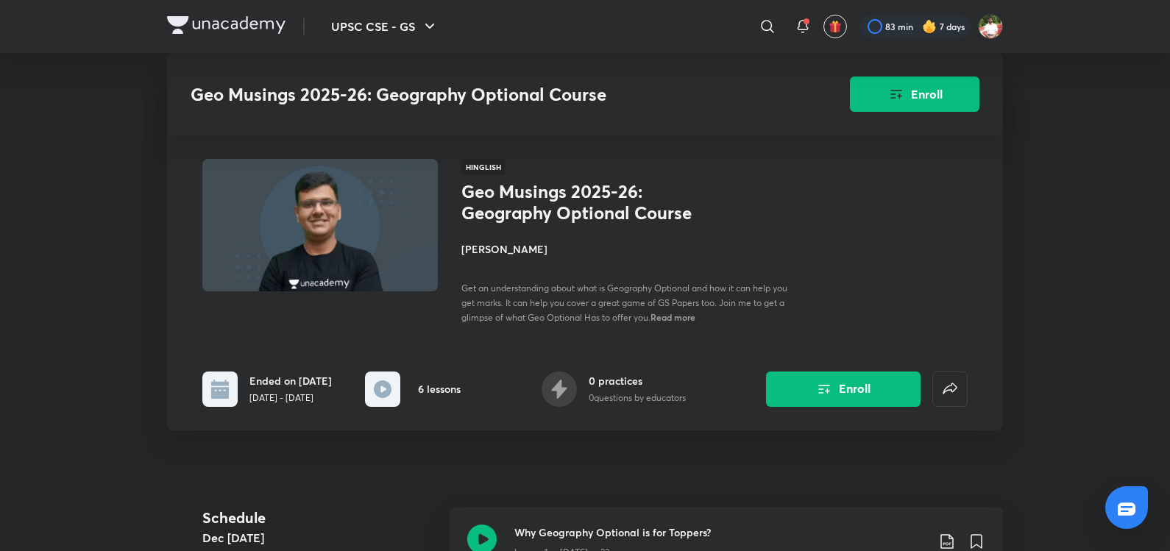
scroll to position [576, 0]
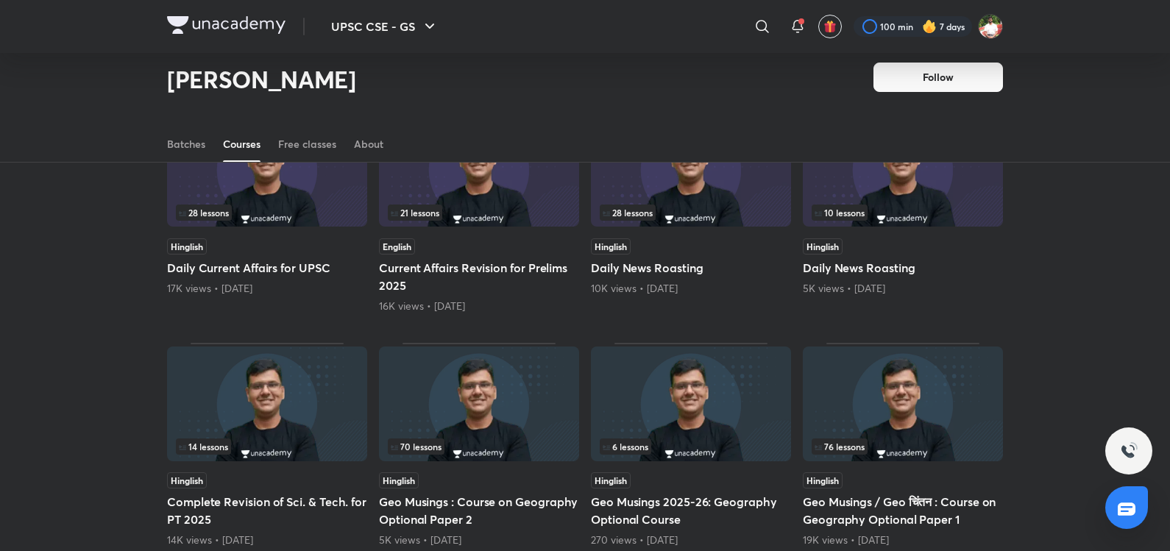
scroll to position [576, 0]
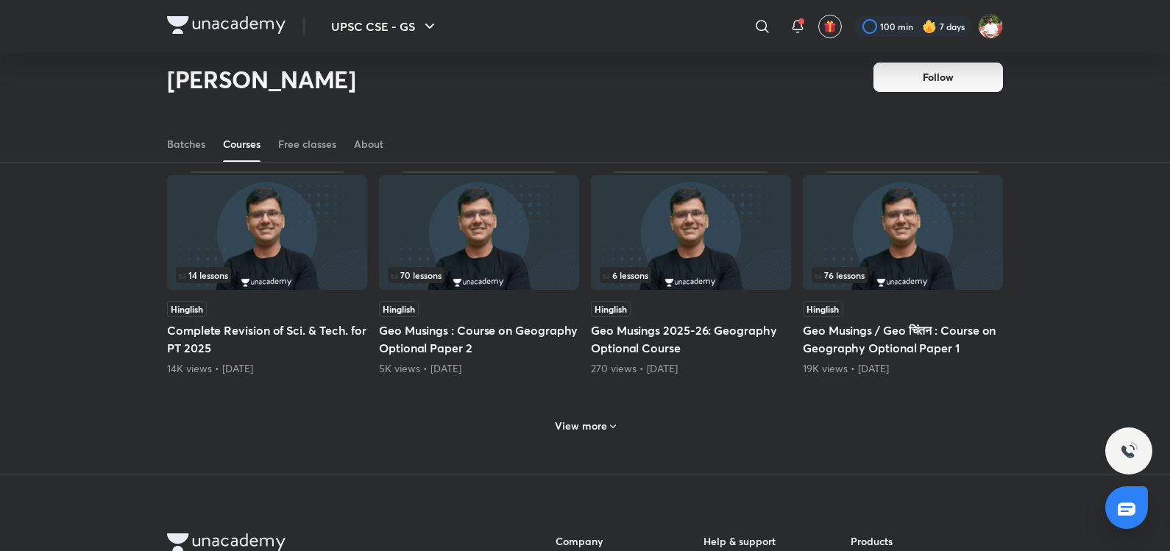
click at [1064, 236] on div "Popular Latest Lesson 30 / 31 Hinglish Daily Current Affairs for [DATE] [DATE],…" at bounding box center [585, 50] width 1170 height 849
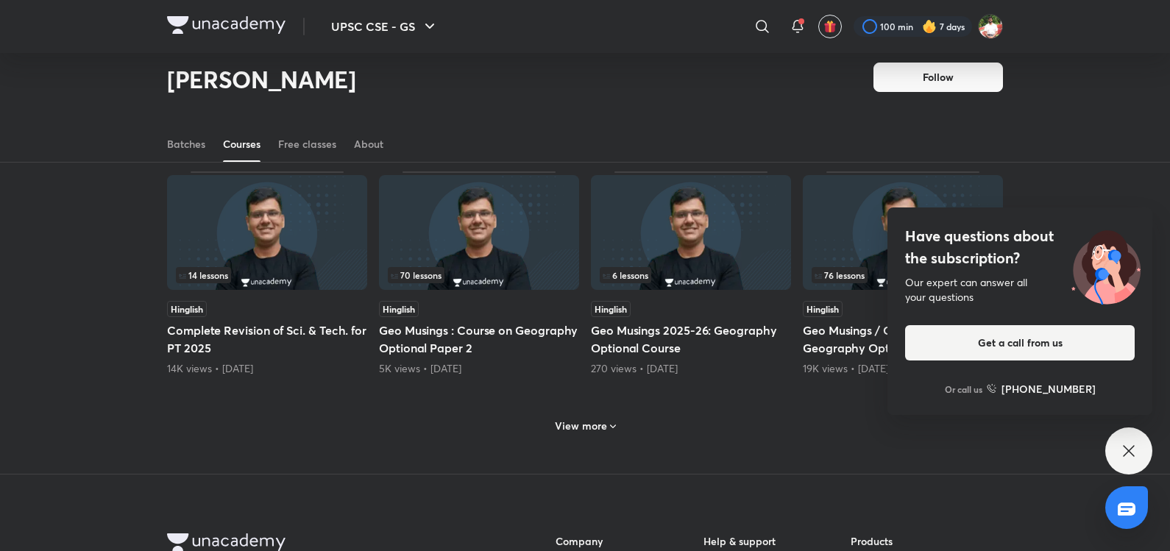
click at [1140, 436] on div "Have questions about the subscription? Our expert can answer all your questions…" at bounding box center [1129, 451] width 47 height 47
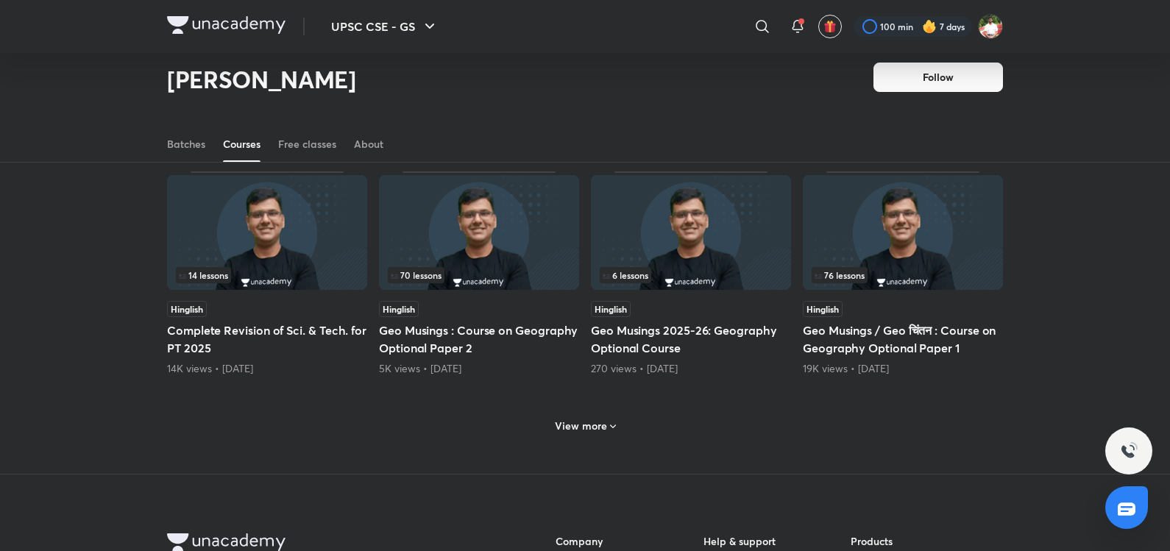
click at [516, 251] on img at bounding box center [479, 232] width 200 height 115
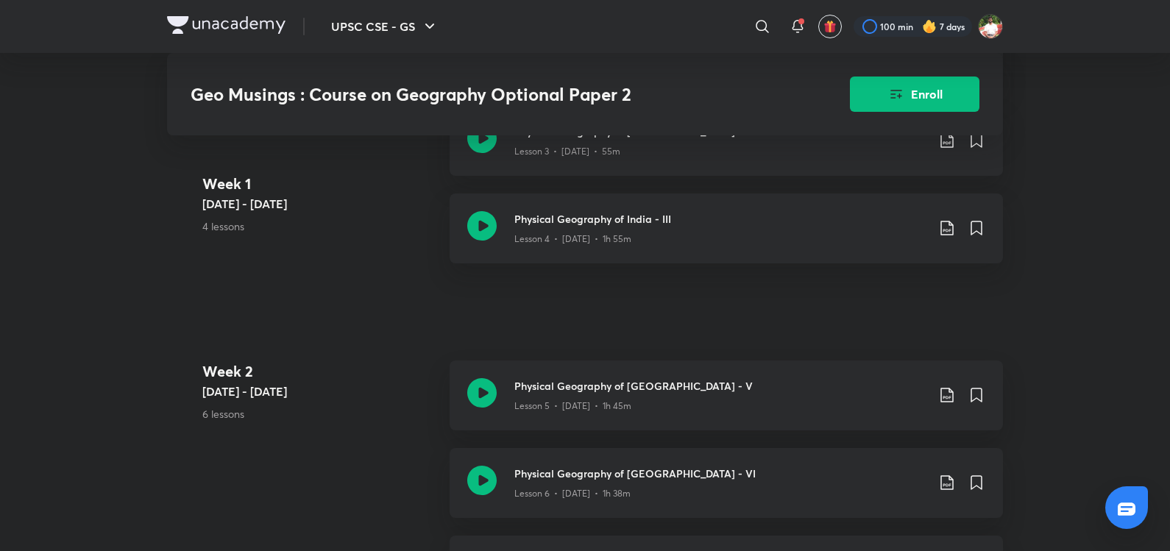
scroll to position [586, 0]
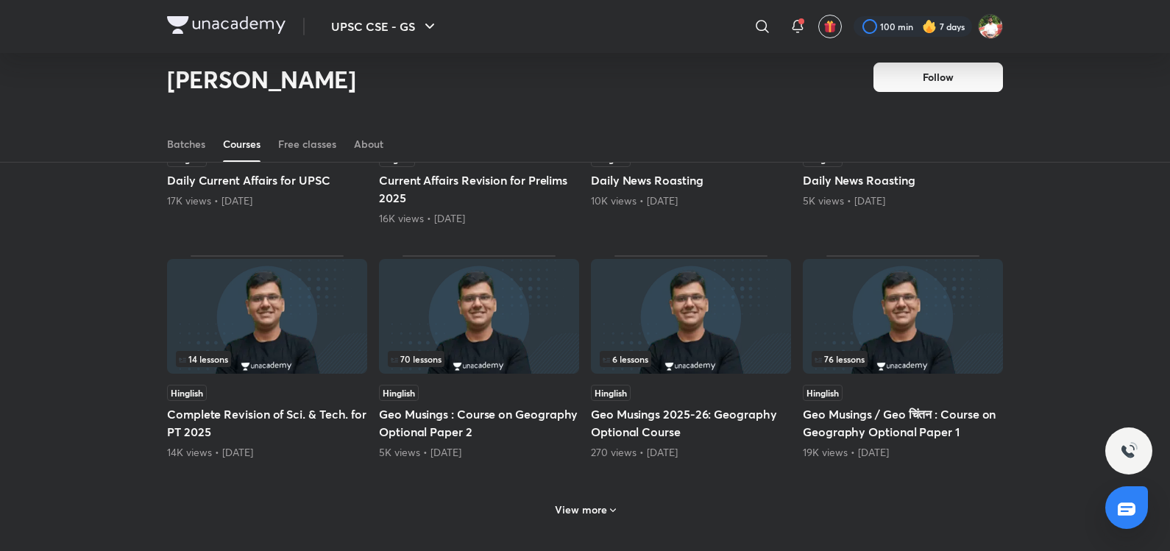
scroll to position [544, 0]
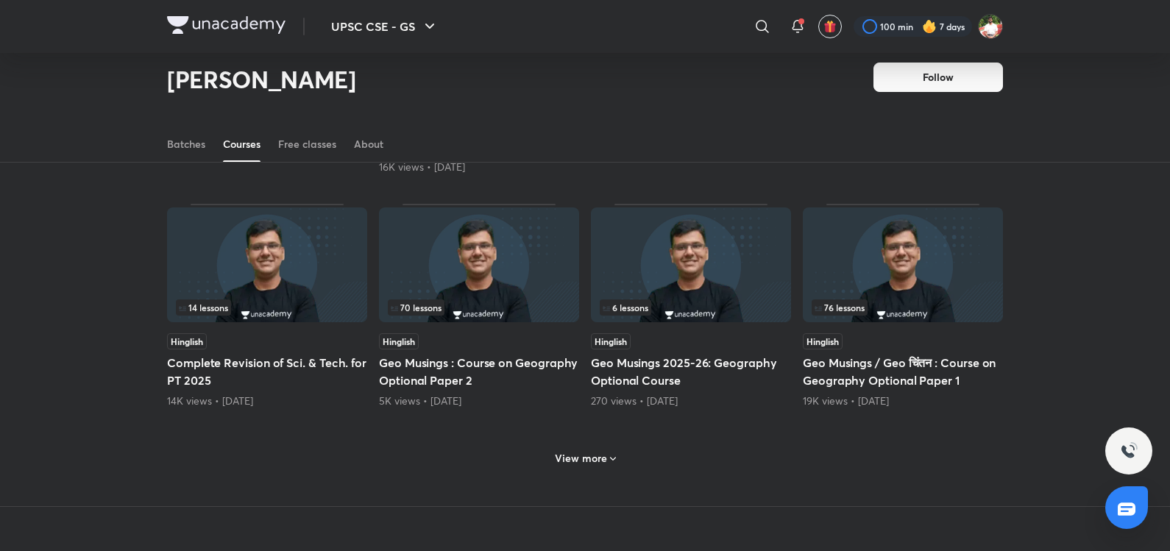
click at [523, 278] on img at bounding box center [479, 265] width 200 height 115
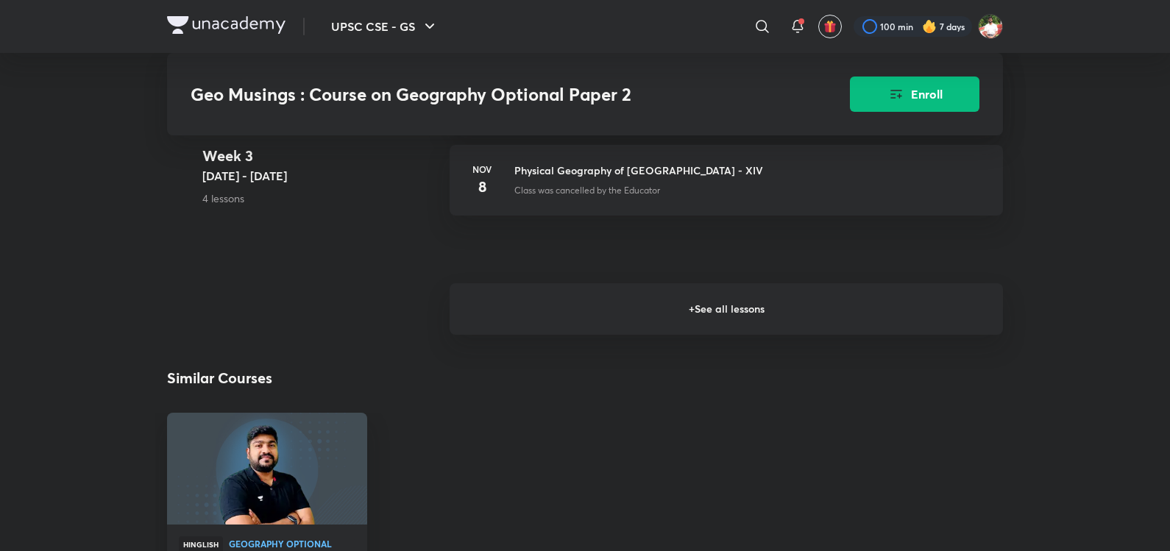
scroll to position [1718, 0]
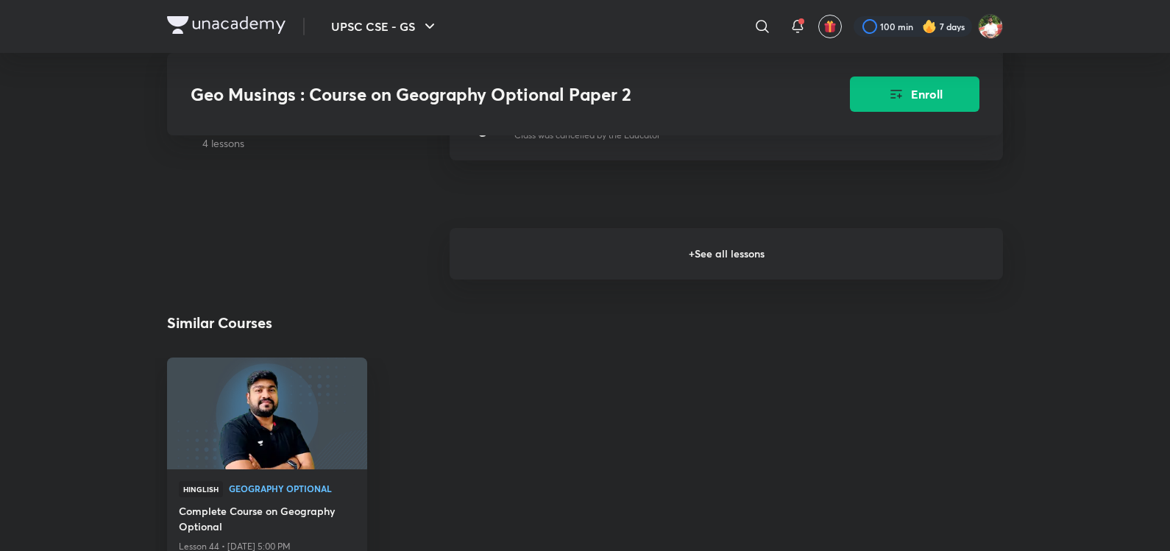
click at [616, 243] on h6 "+ See all lessons" at bounding box center [727, 254] width 554 height 52
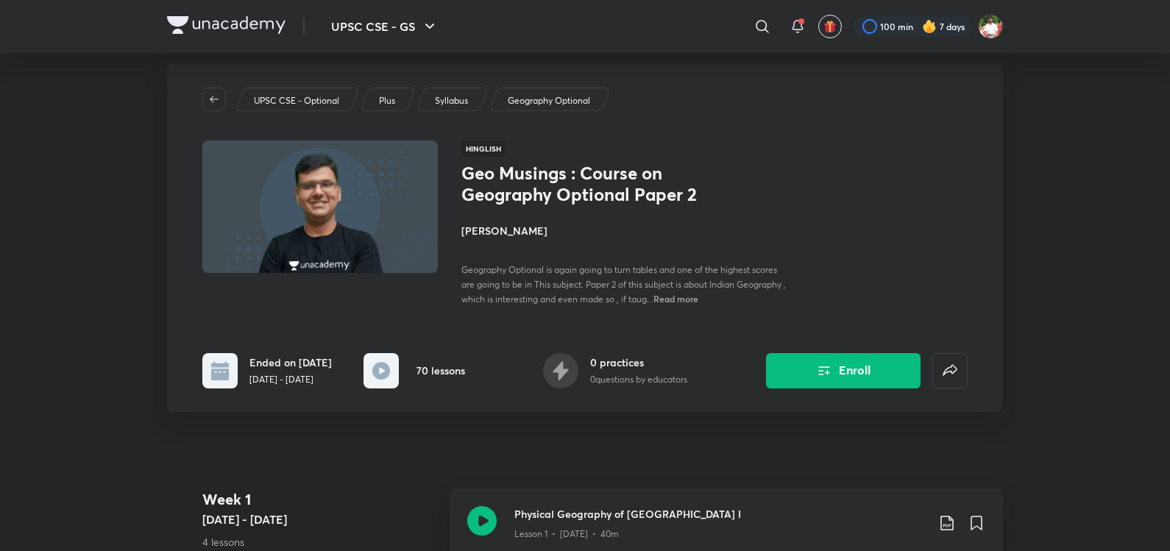
scroll to position [0, 0]
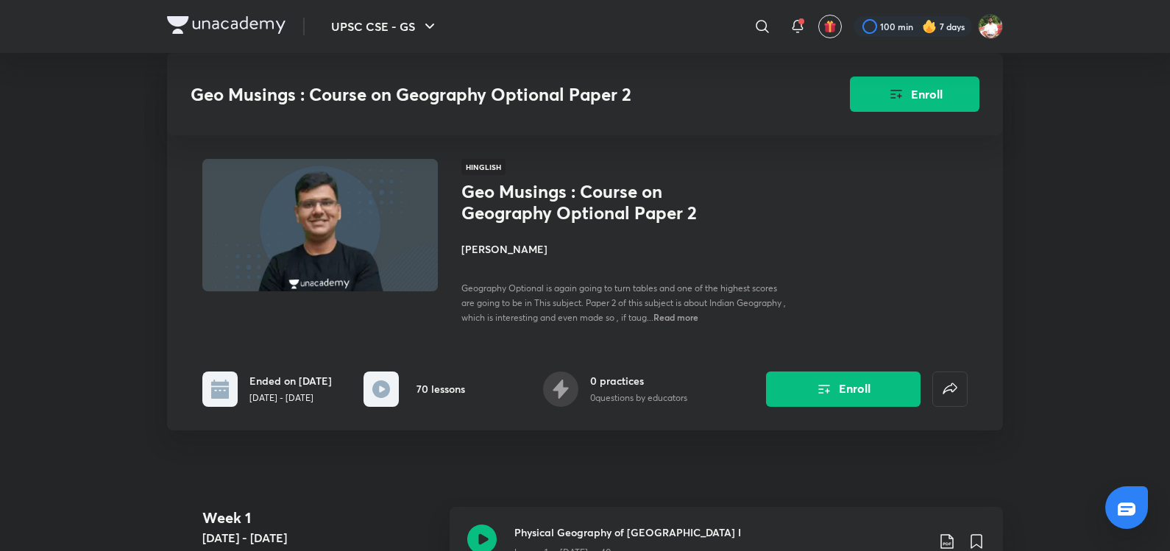
scroll to position [544, 0]
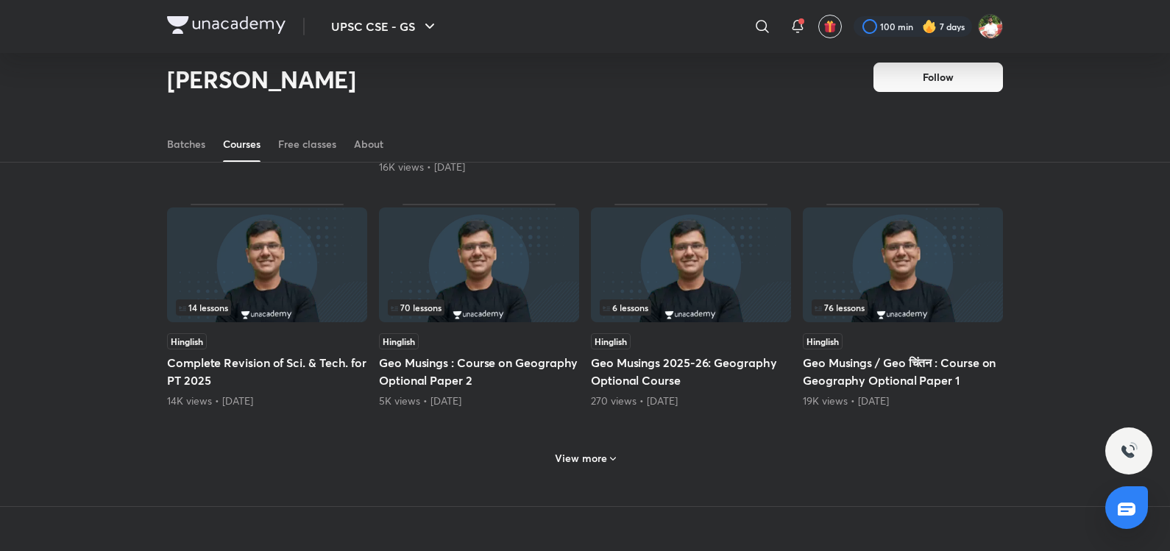
scroll to position [576, 0]
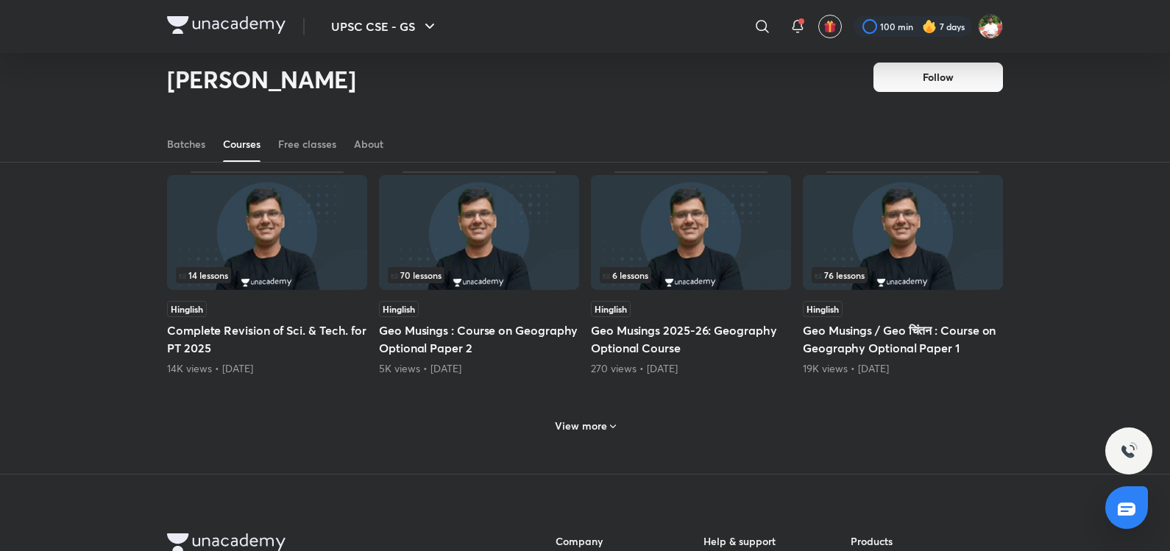
click at [886, 253] on img at bounding box center [903, 232] width 200 height 115
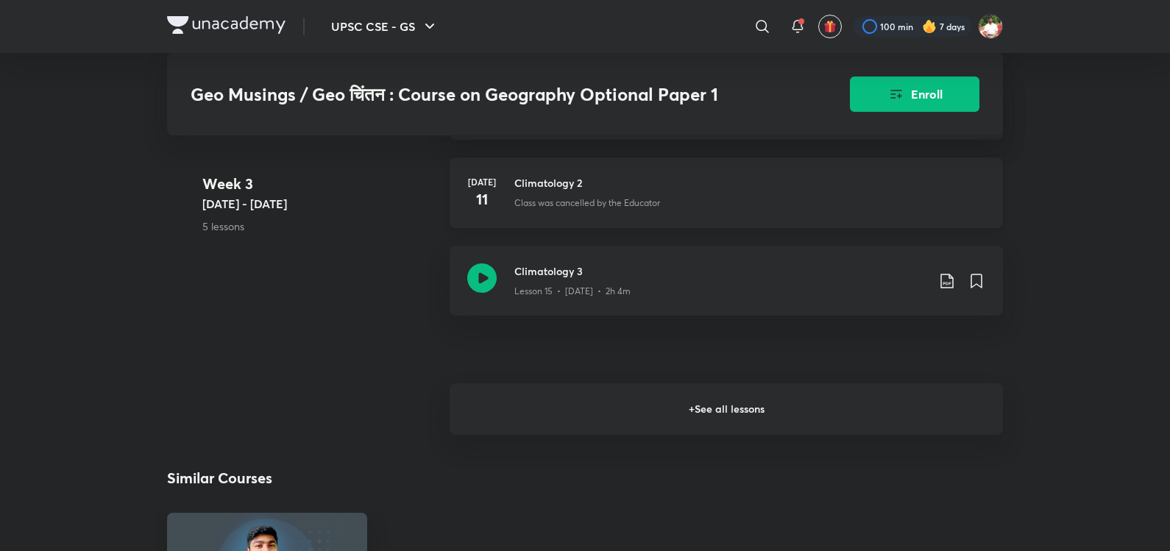
scroll to position [1890, 0]
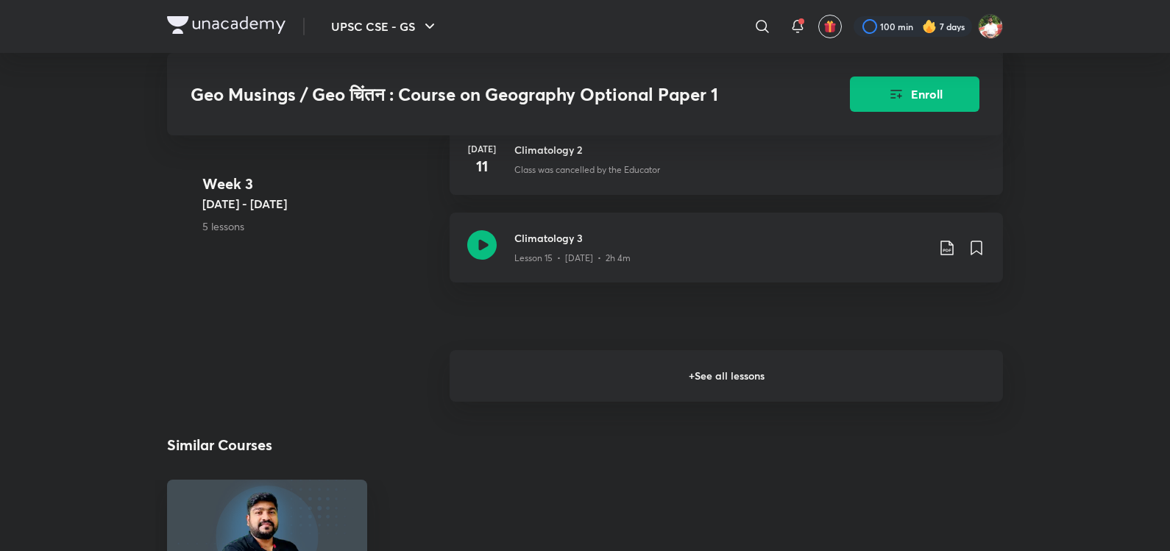
click at [625, 353] on h6 "+ See all lessons" at bounding box center [727, 376] width 554 height 52
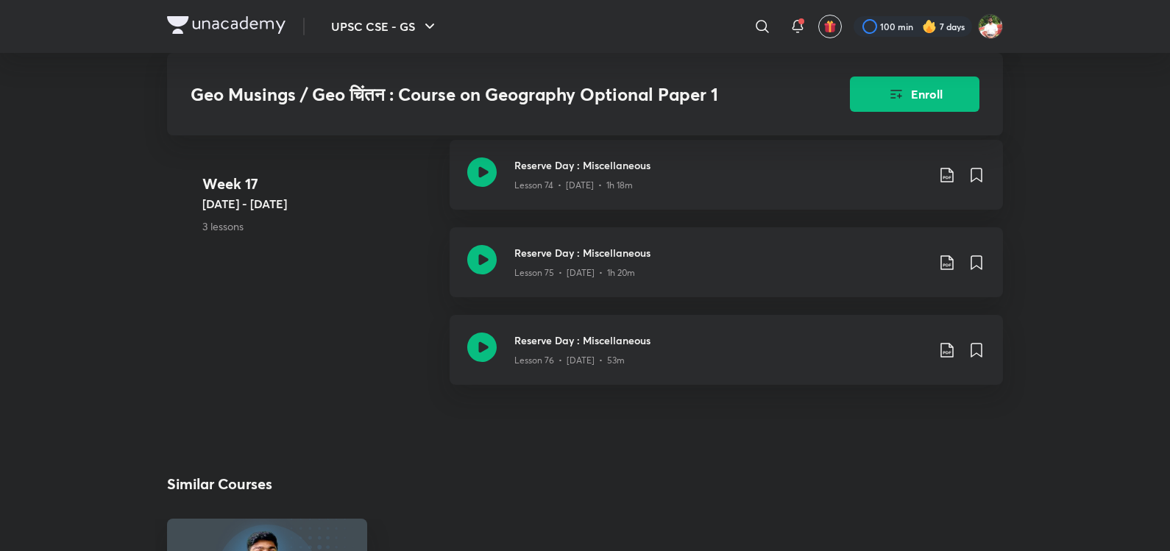
scroll to position [8416, 0]
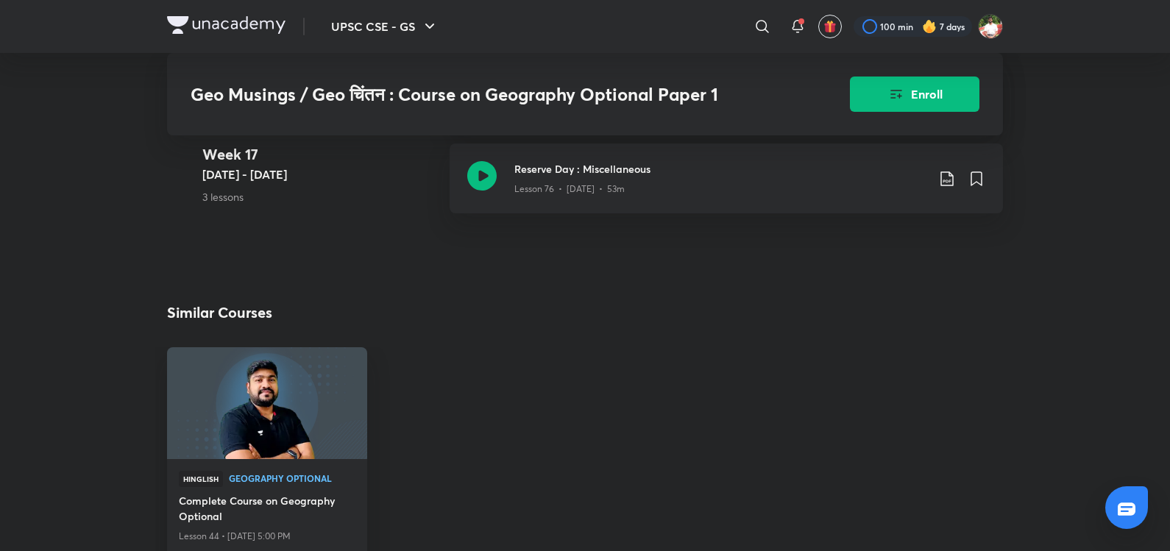
scroll to position [576, 0]
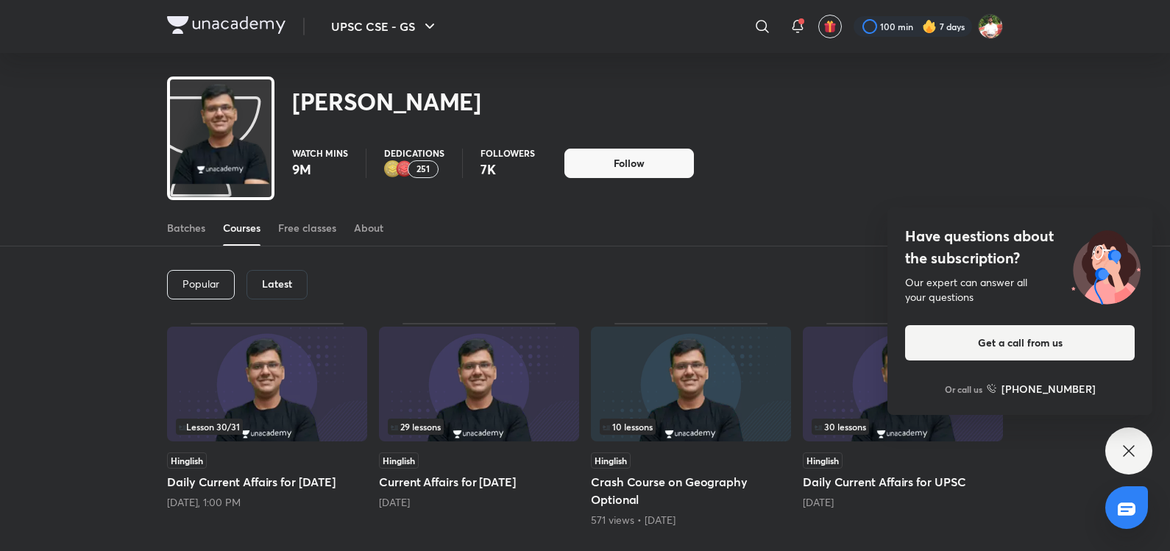
click at [1131, 455] on icon at bounding box center [1129, 451] width 18 height 18
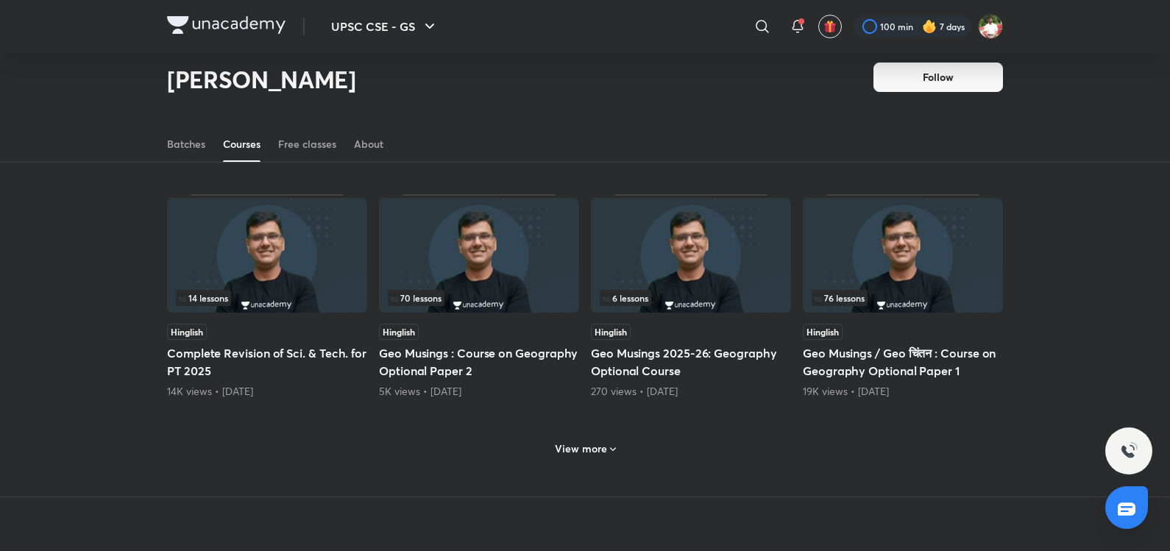
scroll to position [576, 0]
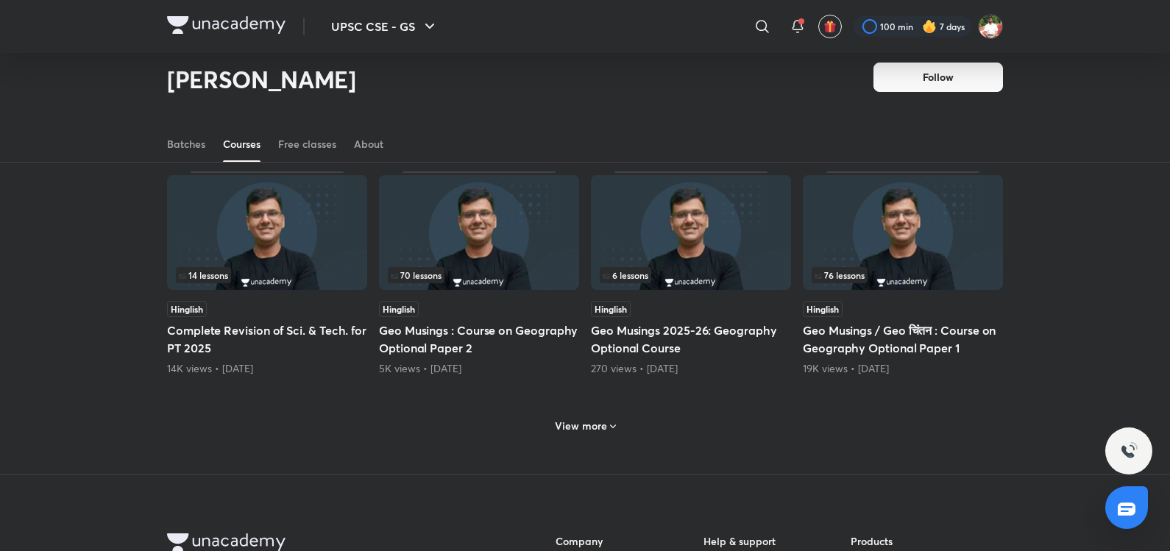
click at [865, 233] on img at bounding box center [903, 232] width 200 height 115
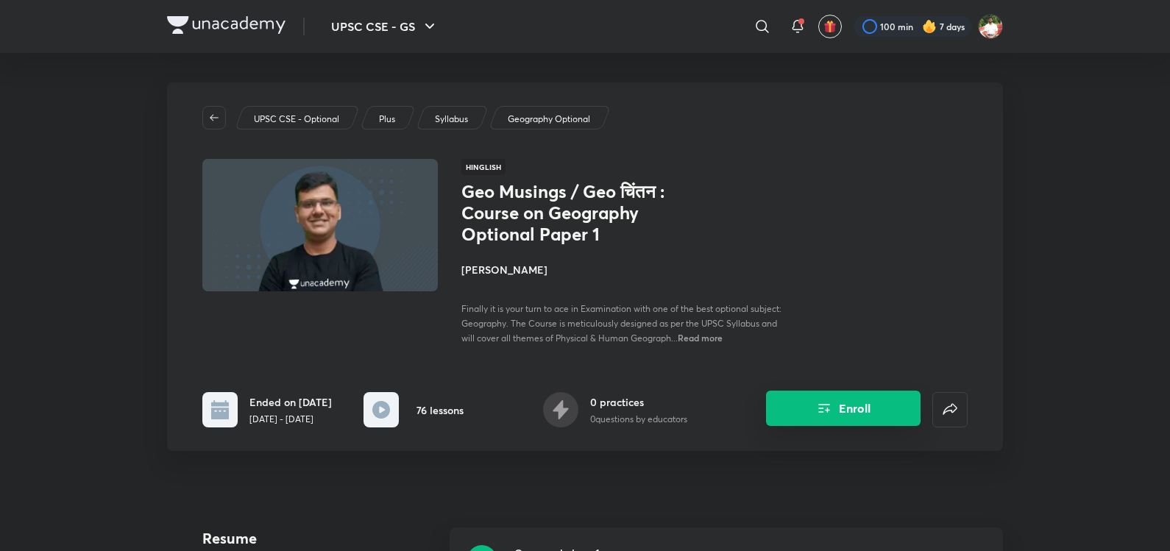
click at [846, 408] on button "Enroll" at bounding box center [843, 408] width 155 height 35
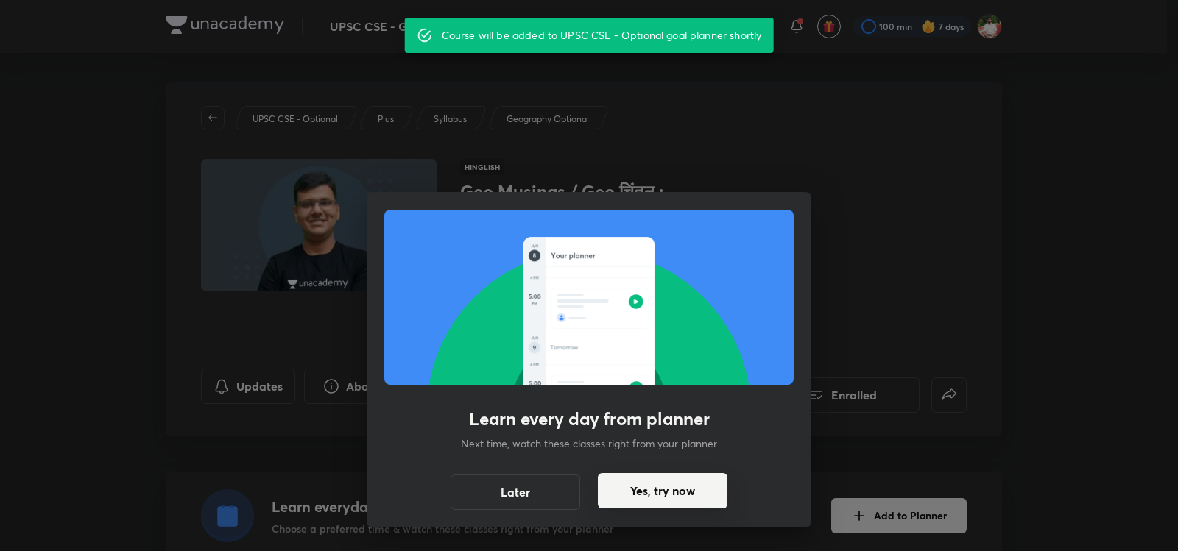
click at [646, 492] on button "Yes, try now" at bounding box center [663, 490] width 130 height 35
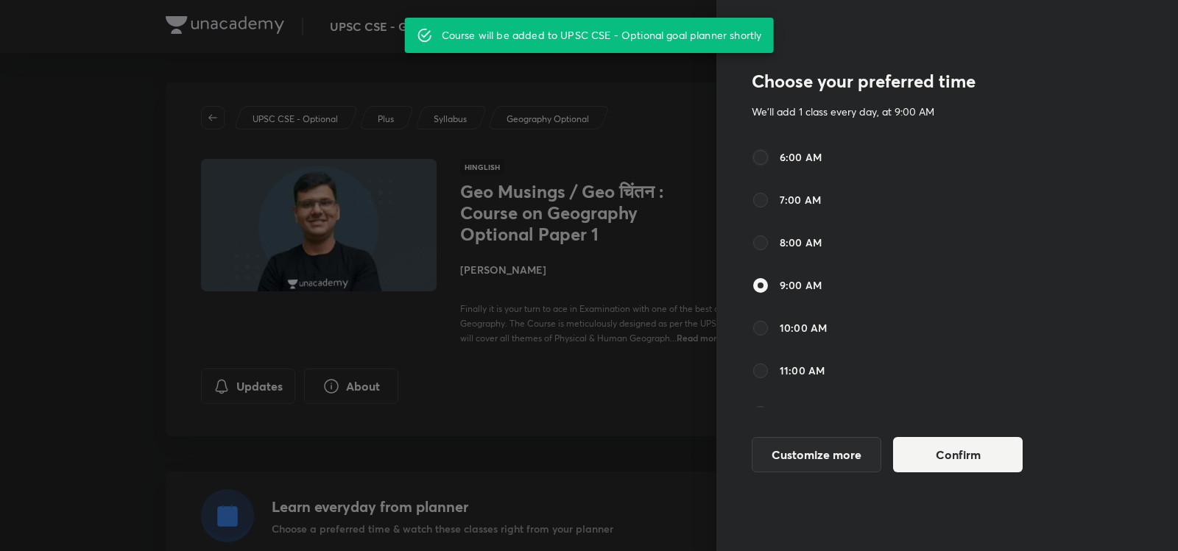
click at [763, 155] on input "6:00 AM" at bounding box center [761, 158] width 18 height 18
radio input "true"
radio input "false"
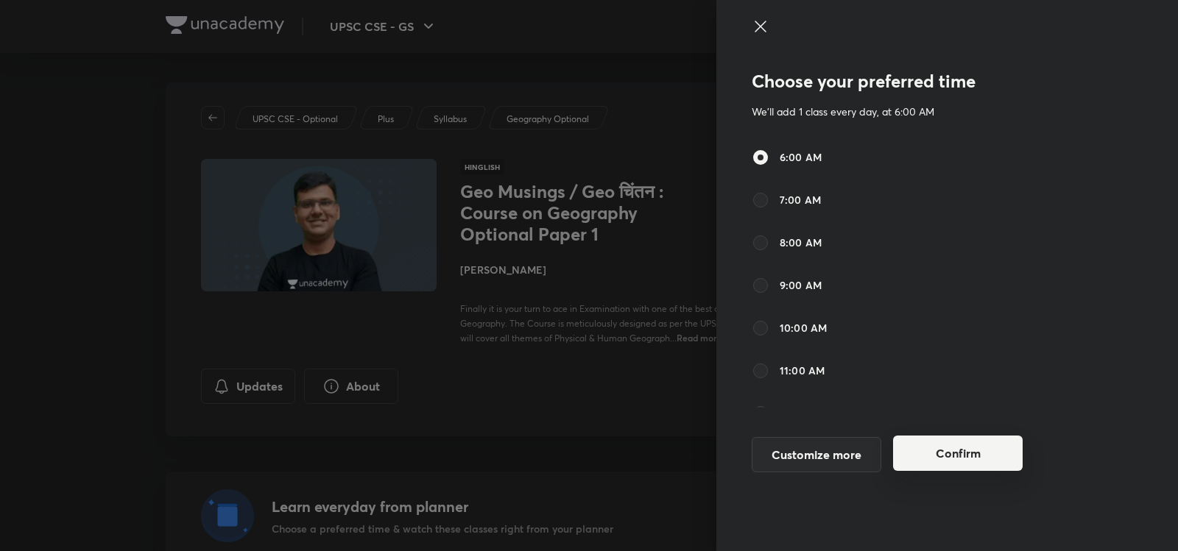
click at [962, 456] on button "Confirm" at bounding box center [958, 453] width 130 height 35
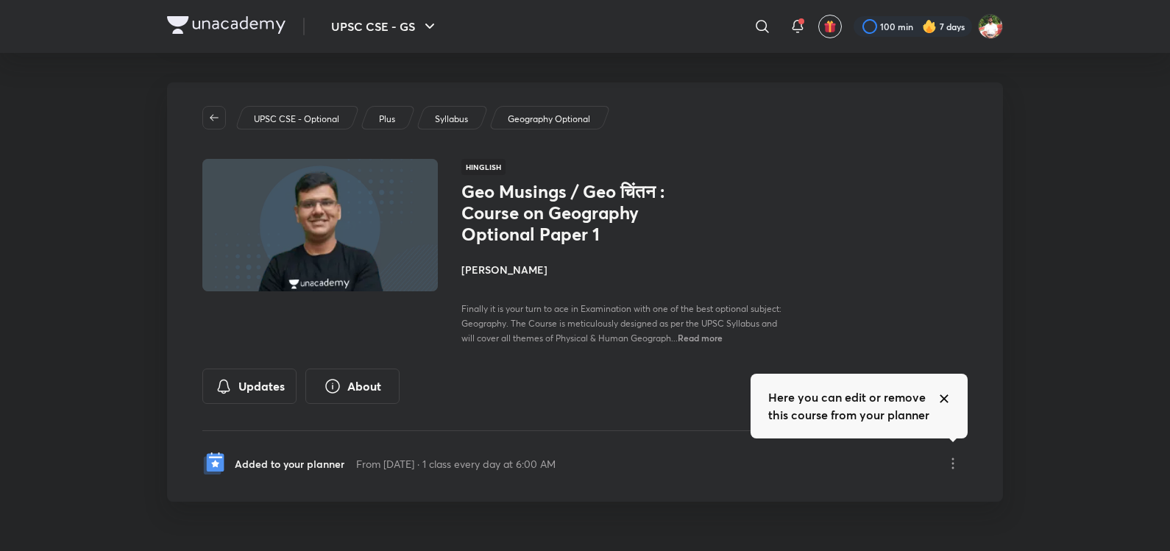
click at [943, 389] on div "Here you can edit or remove this course from your planner" at bounding box center [859, 406] width 205 height 59
click at [943, 390] on div "Here you can edit or remove this course from your planner" at bounding box center [859, 406] width 205 height 59
click at [942, 394] on icon at bounding box center [945, 399] width 12 height 12
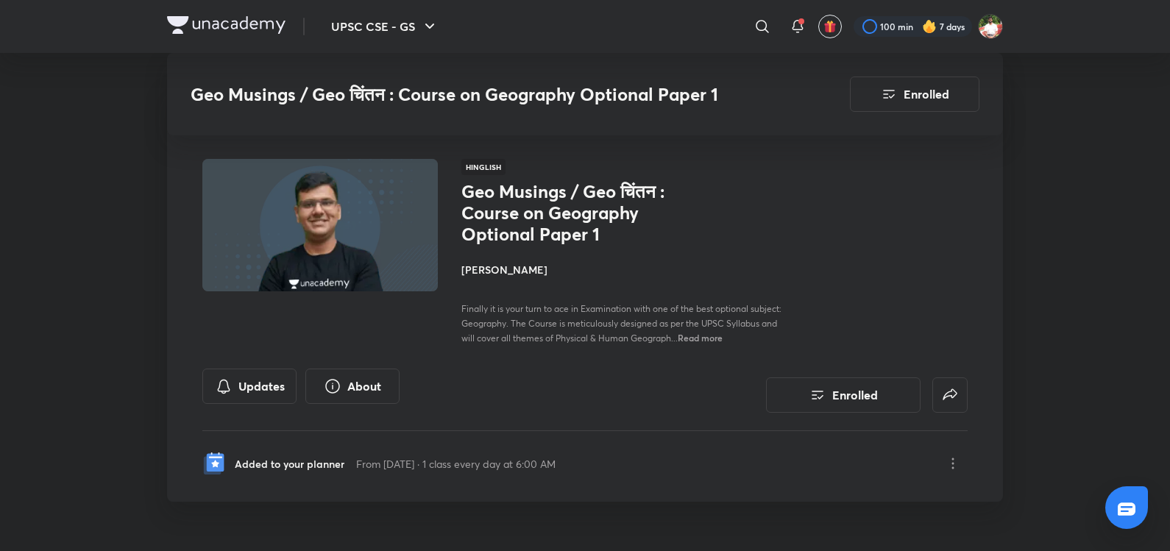
scroll to position [576, 0]
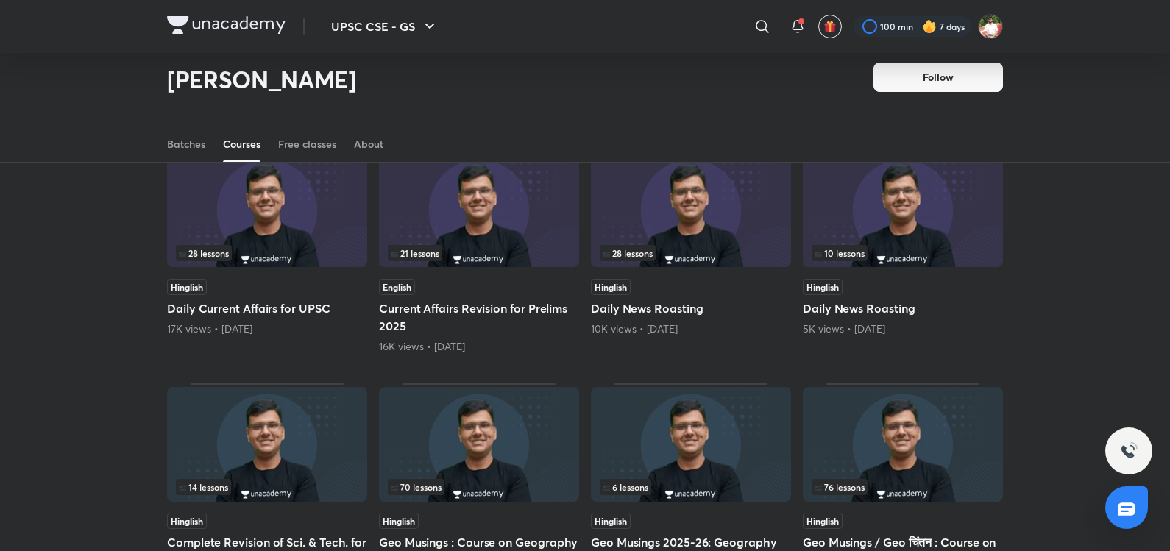
scroll to position [536, 0]
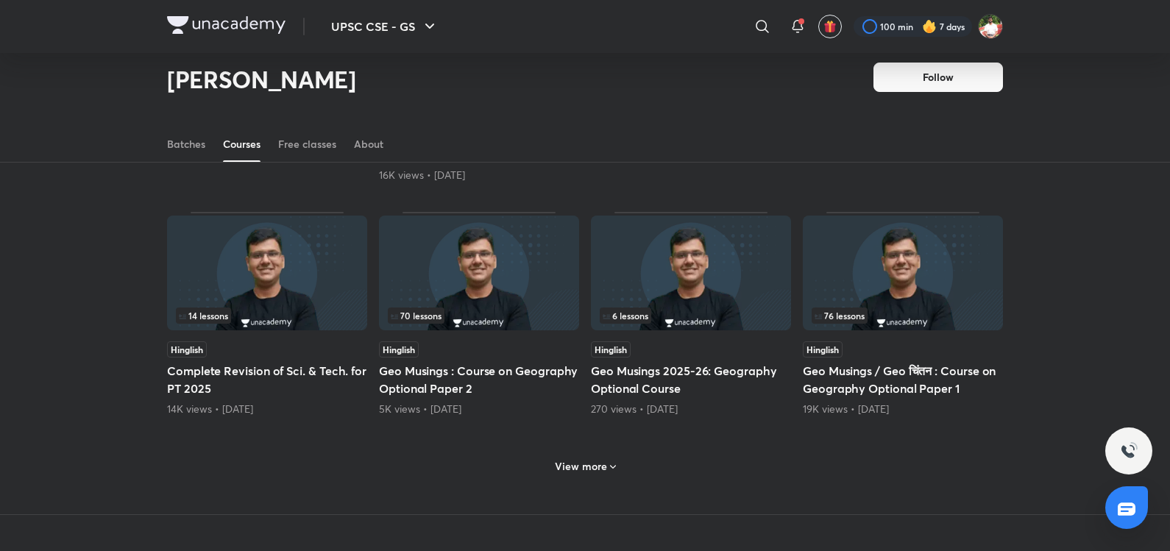
click at [911, 286] on img at bounding box center [903, 273] width 200 height 115
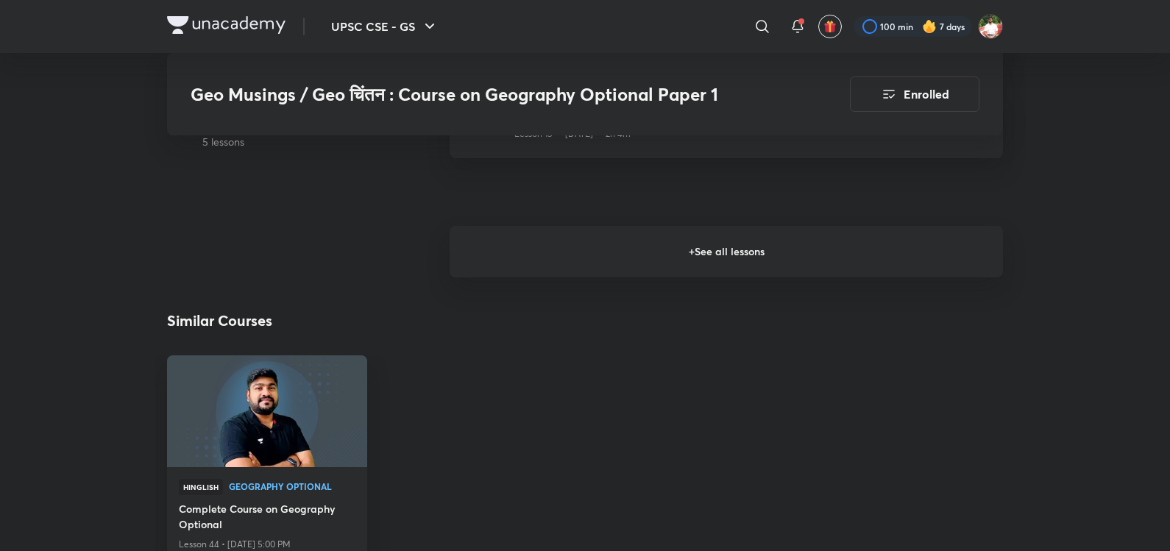
scroll to position [1890, 0]
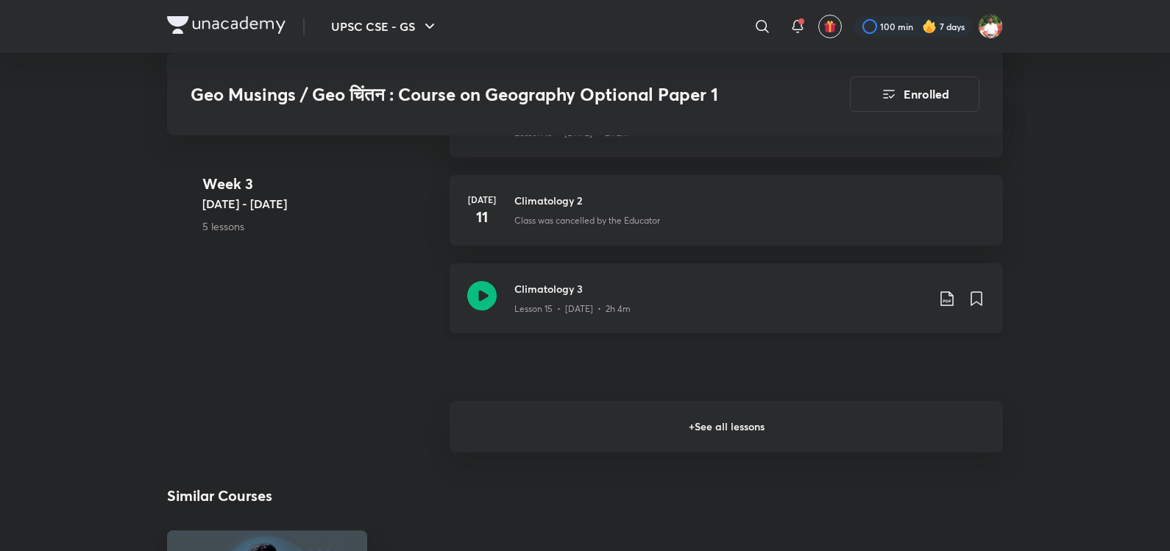
drag, startPoint x: 596, startPoint y: 414, endPoint x: 596, endPoint y: 321, distance: 92.8
click at [596, 414] on h6 "+ See all lessons" at bounding box center [727, 427] width 554 height 52
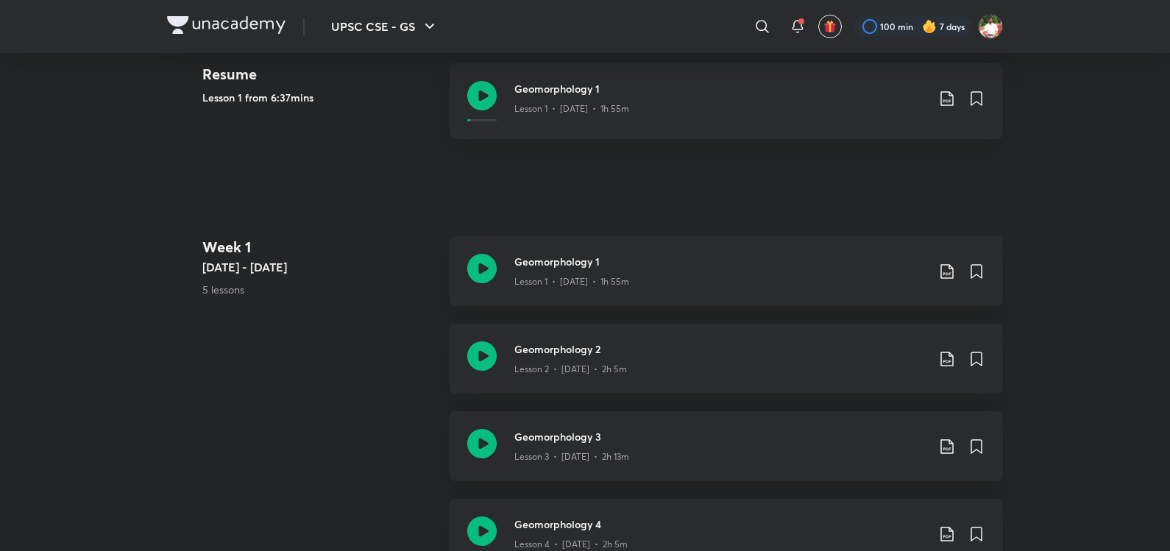
scroll to position [0, 0]
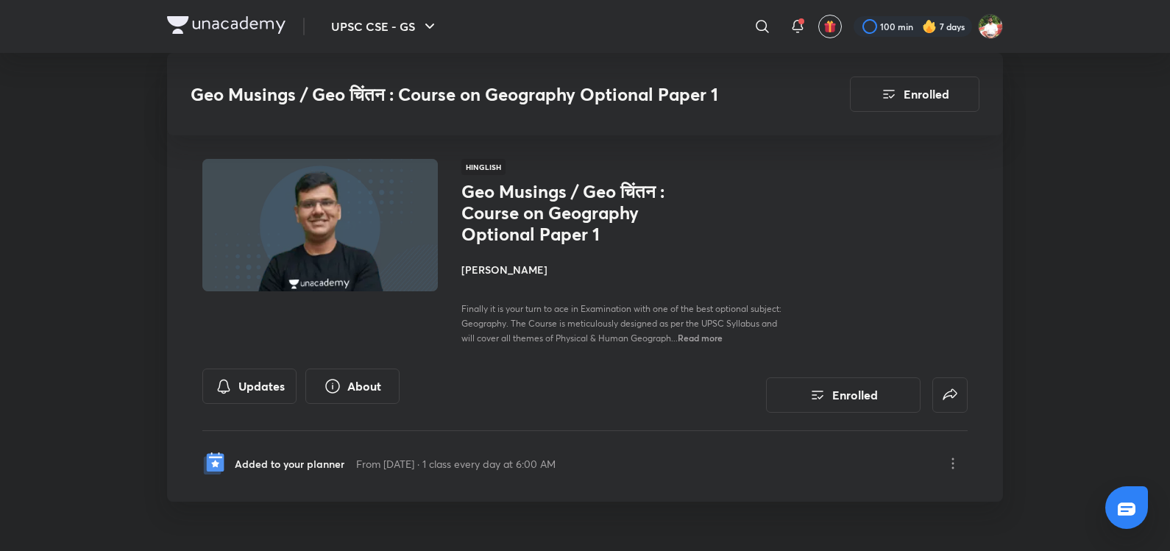
scroll to position [536, 0]
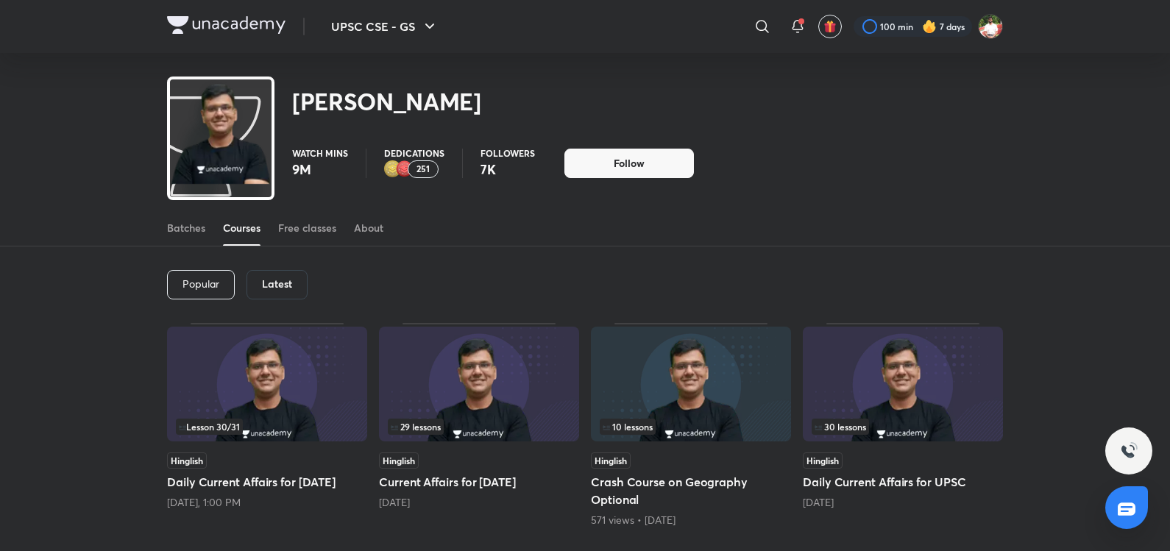
click at [234, 32] on img at bounding box center [226, 25] width 119 height 18
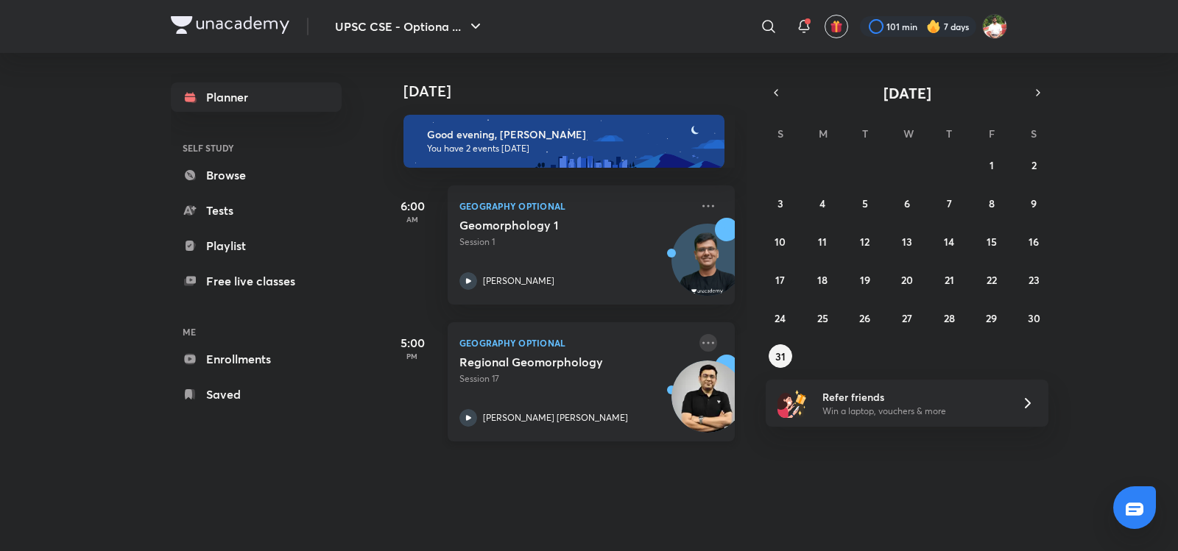
click at [699, 342] on icon at bounding box center [708, 343] width 18 height 18
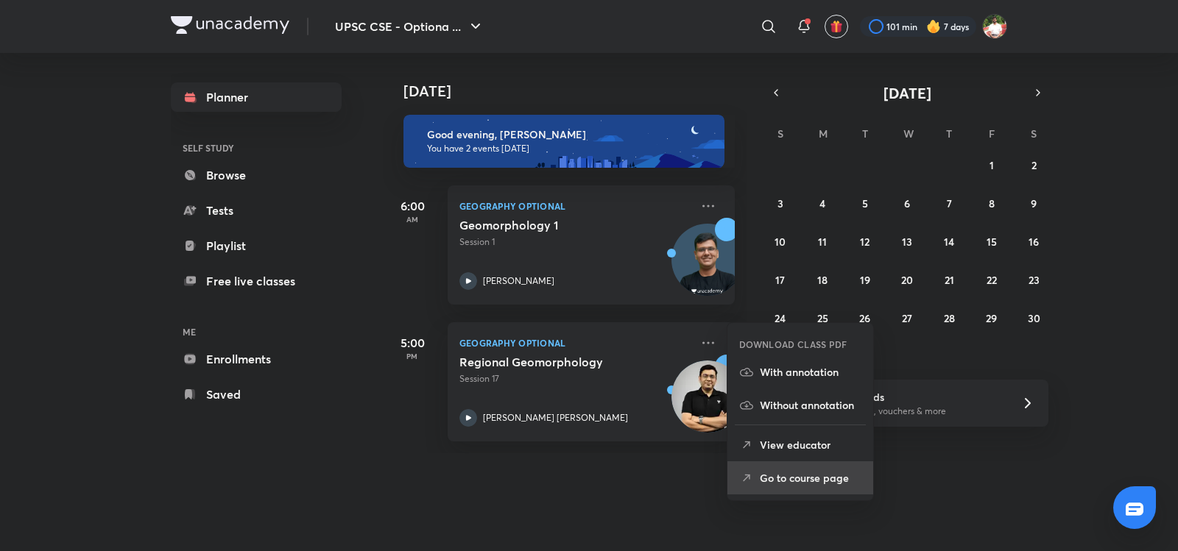
click at [819, 483] on p "Go to course page" at bounding box center [811, 477] width 102 height 15
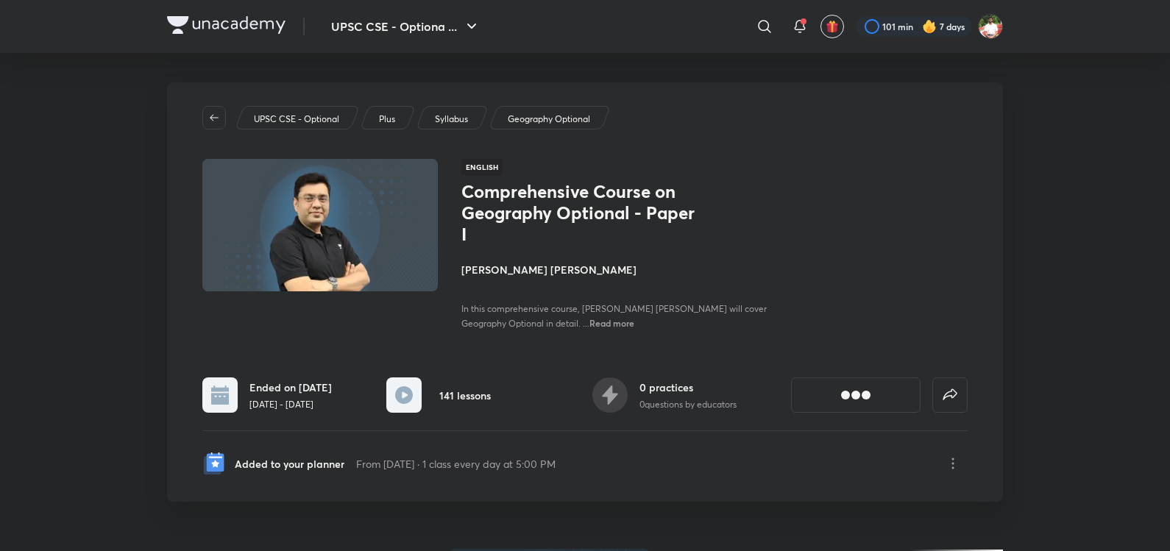
click at [842, 401] on div "[object Object]" at bounding box center [855, 395] width 29 height 13
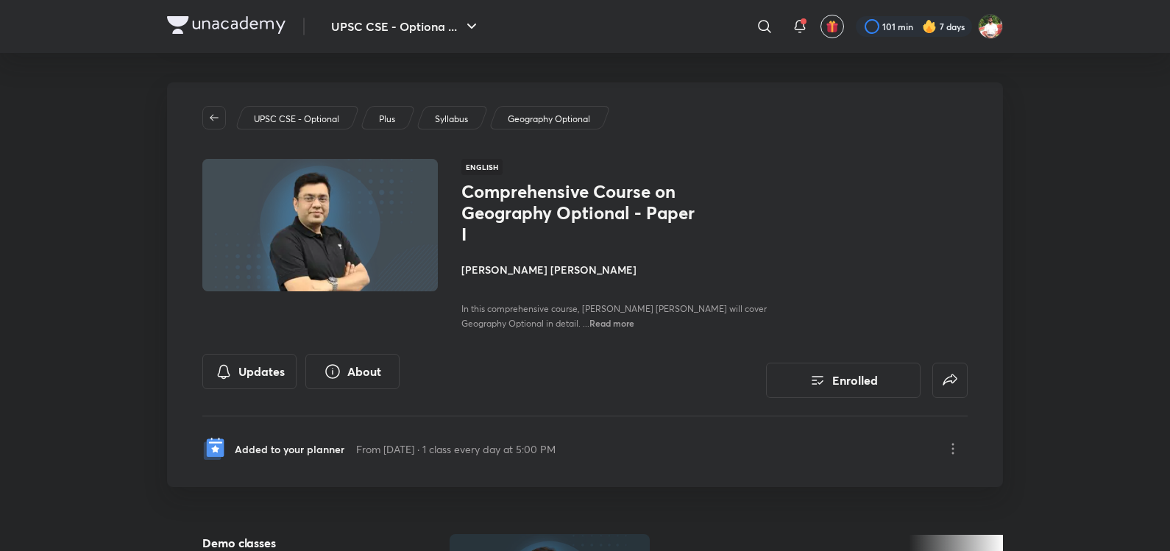
click at [845, 375] on button "Enrolled" at bounding box center [843, 380] width 155 height 35
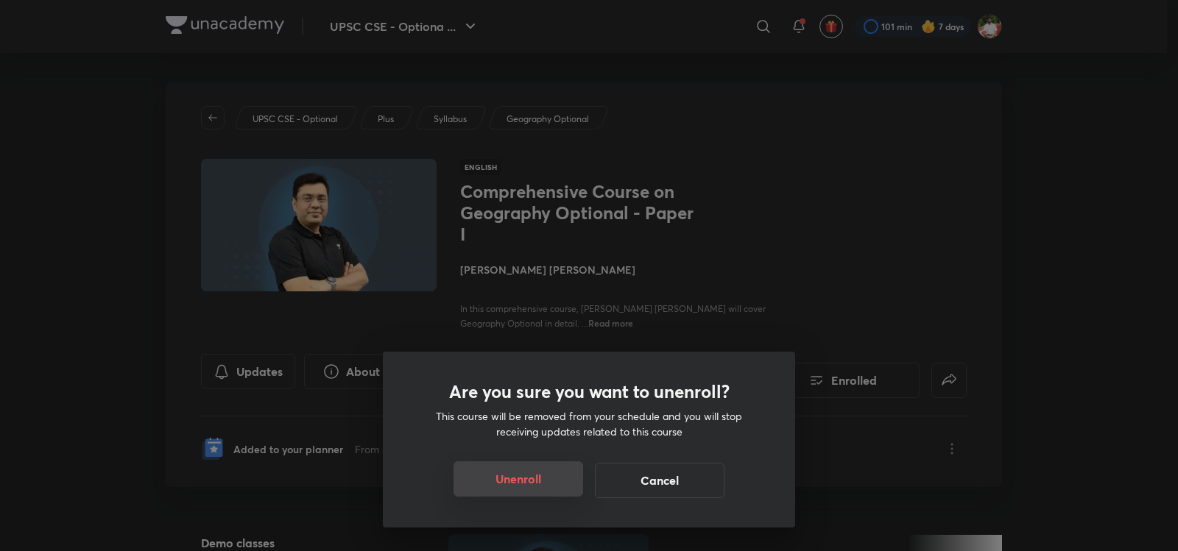
click at [547, 479] on button "Unenroll" at bounding box center [518, 479] width 130 height 35
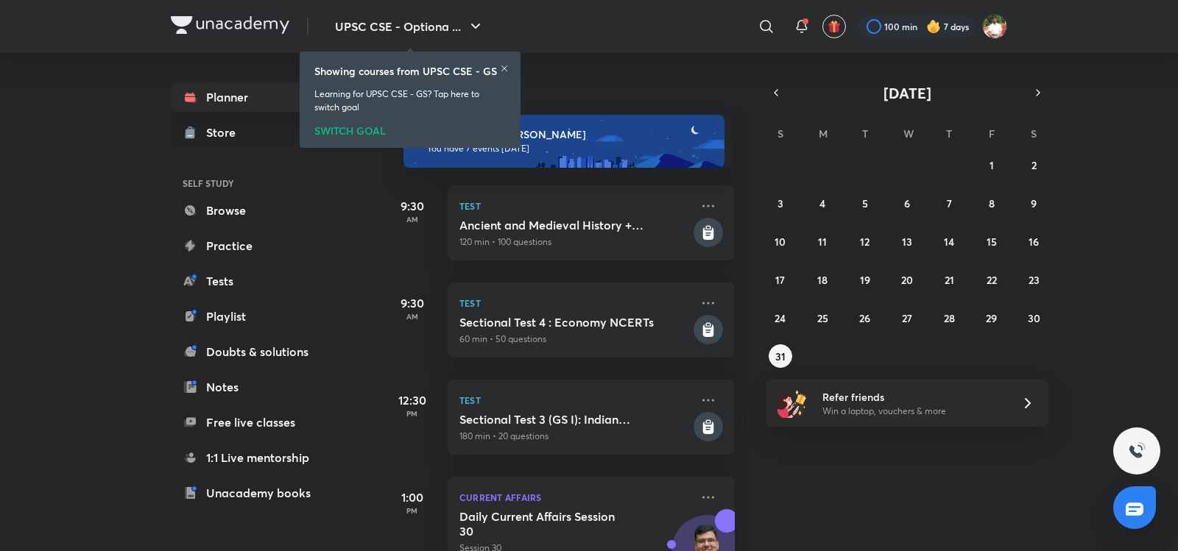
click at [503, 69] on icon at bounding box center [504, 69] width 6 height 6
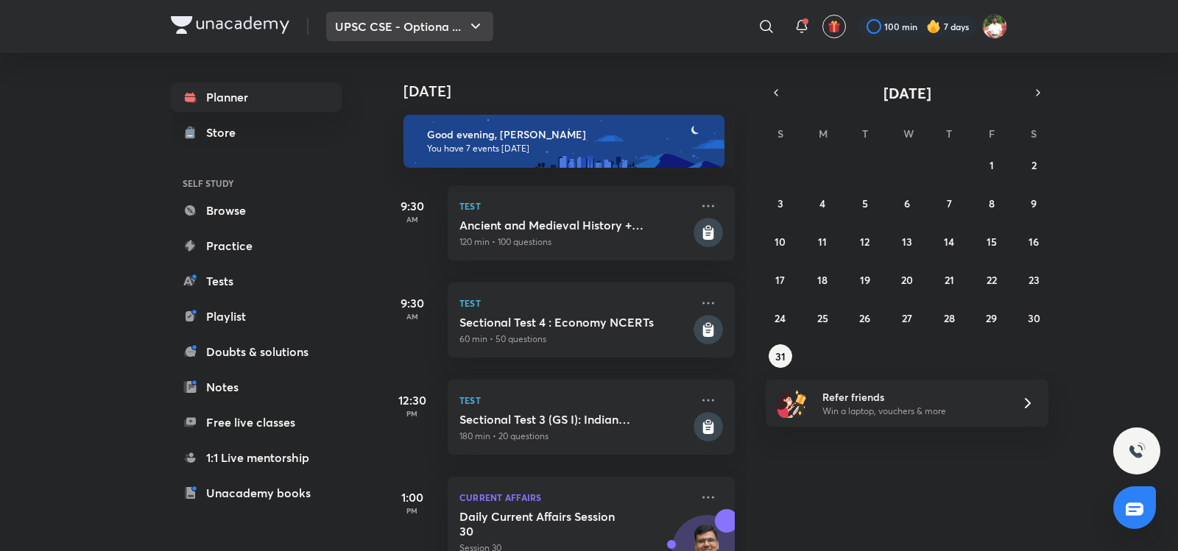
click at [444, 22] on button "UPSC CSE - Optiona ..." at bounding box center [409, 26] width 167 height 29
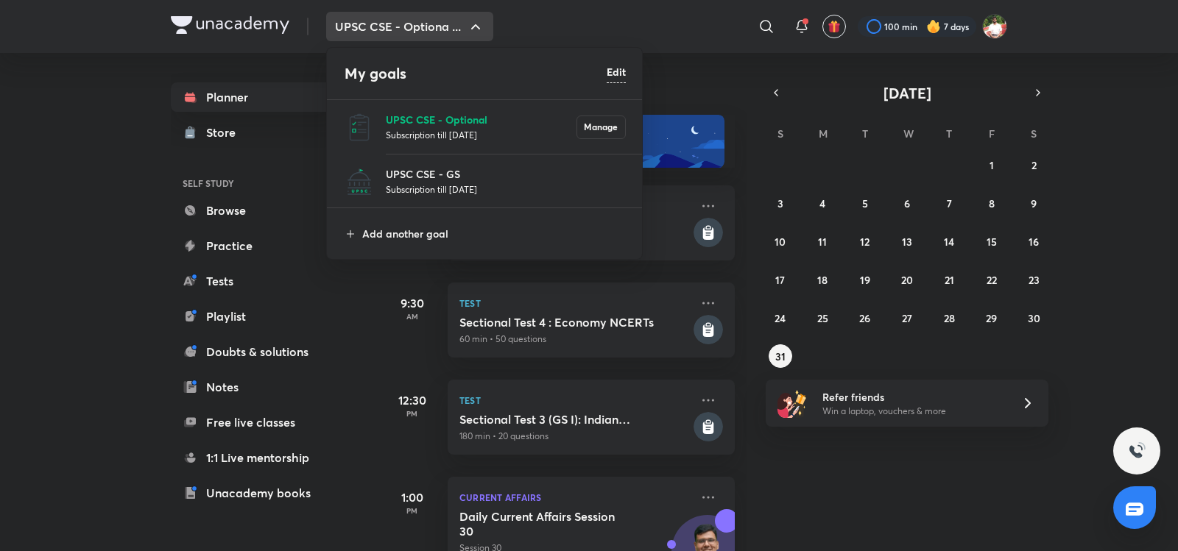
click at [470, 118] on p "UPSC CSE - Optional" at bounding box center [481, 119] width 191 height 15
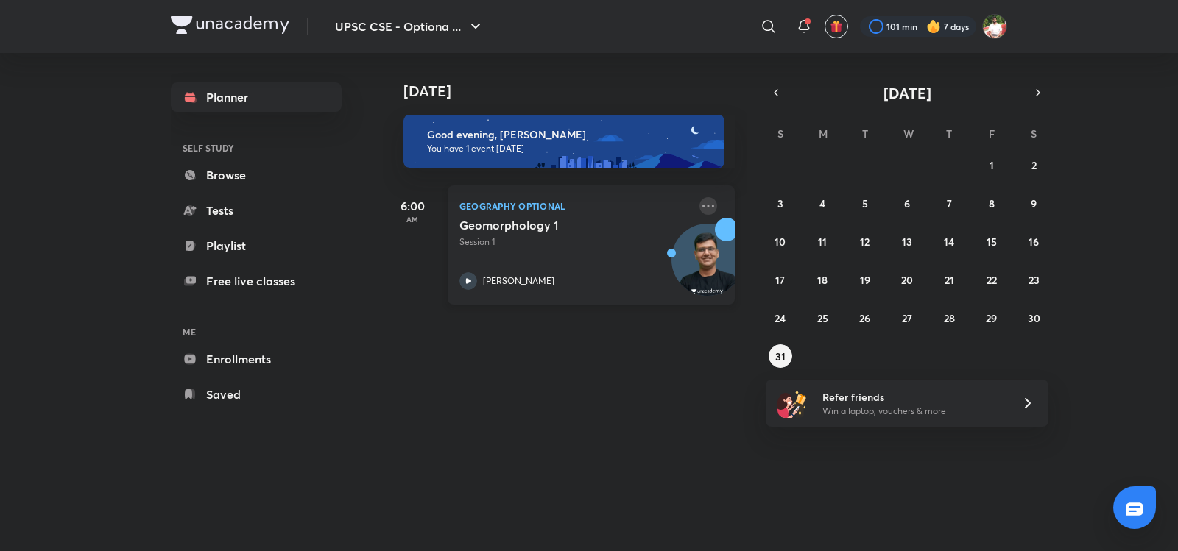
click at [699, 204] on icon at bounding box center [708, 206] width 18 height 18
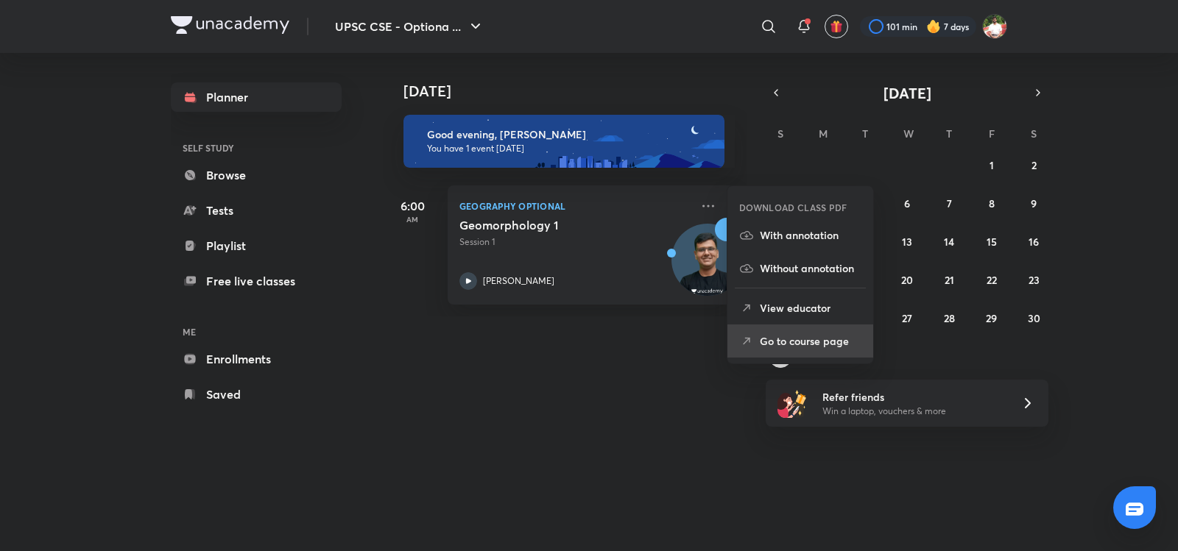
click at [786, 342] on p "Go to course page" at bounding box center [811, 340] width 102 height 15
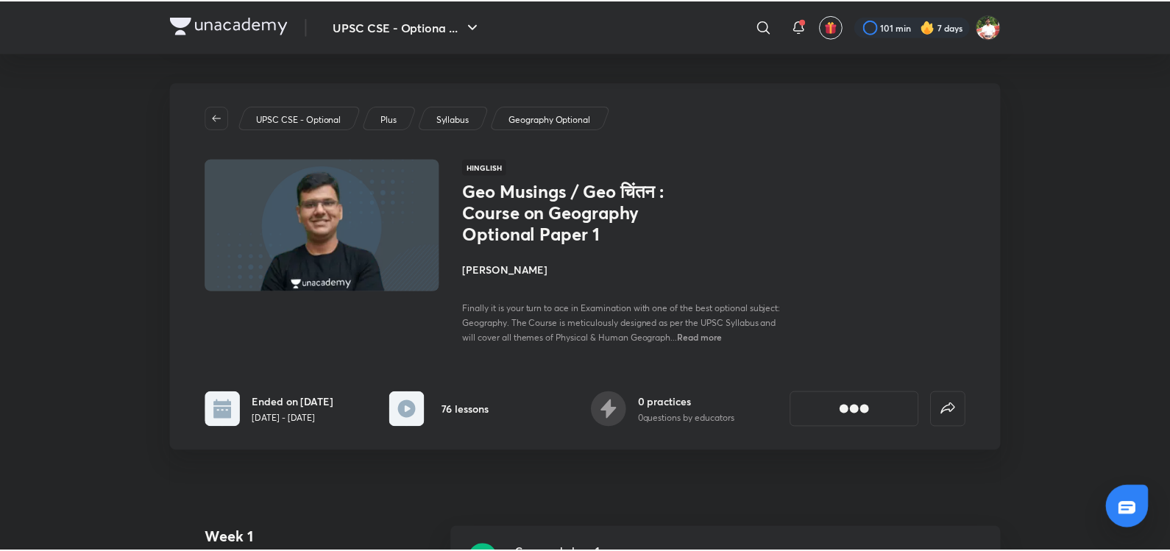
scroll to position [172, 0]
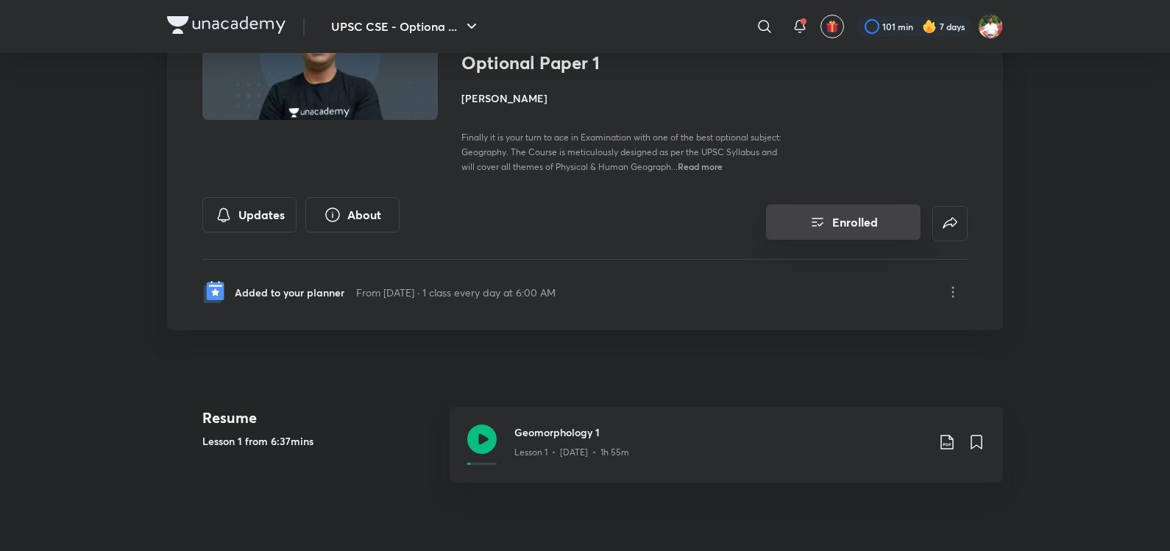
click at [840, 219] on button "Enrolled" at bounding box center [843, 222] width 155 height 35
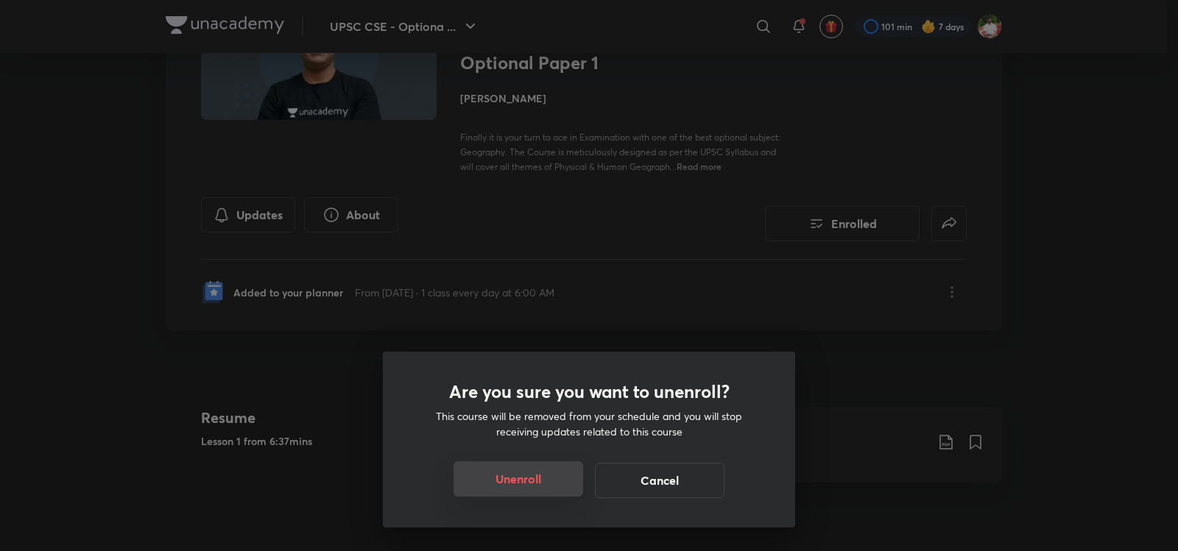
click at [573, 477] on button "Unenroll" at bounding box center [518, 479] width 130 height 35
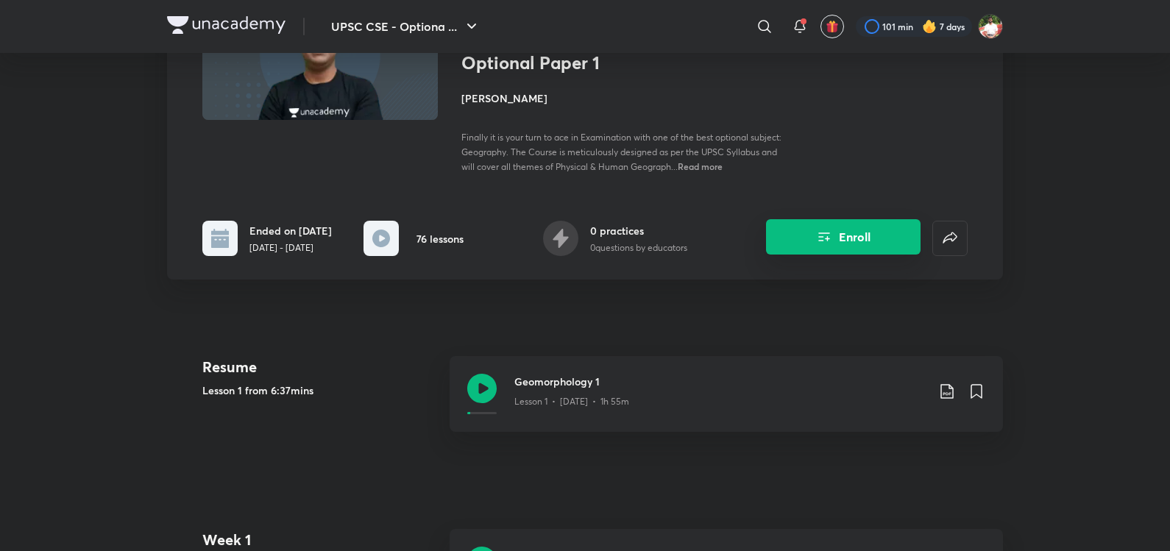
click at [864, 247] on button "Enroll" at bounding box center [843, 236] width 155 height 35
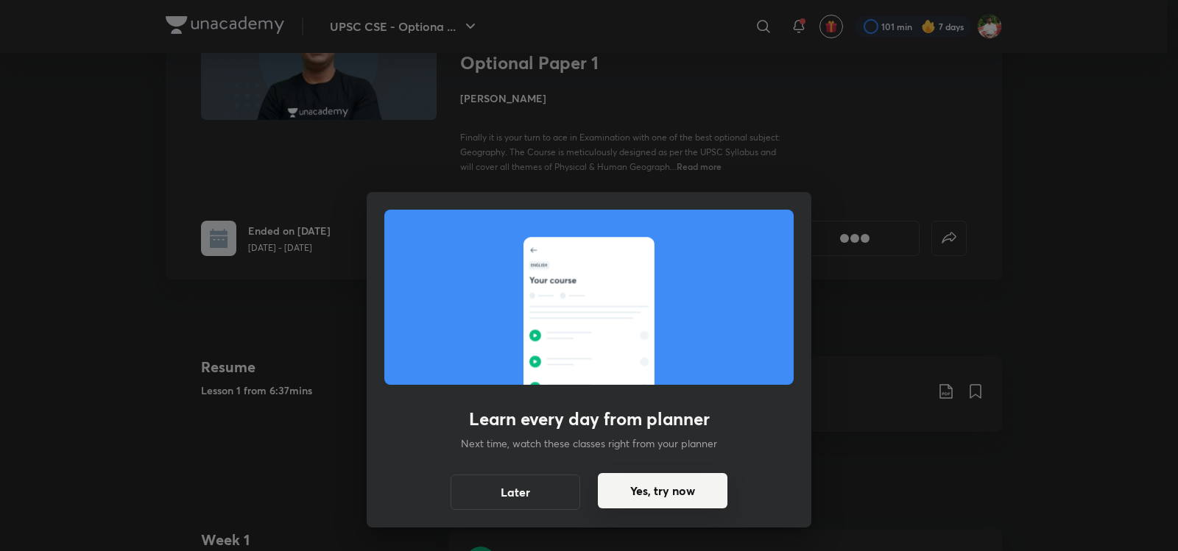
click at [635, 500] on button "Yes, try now" at bounding box center [663, 490] width 130 height 35
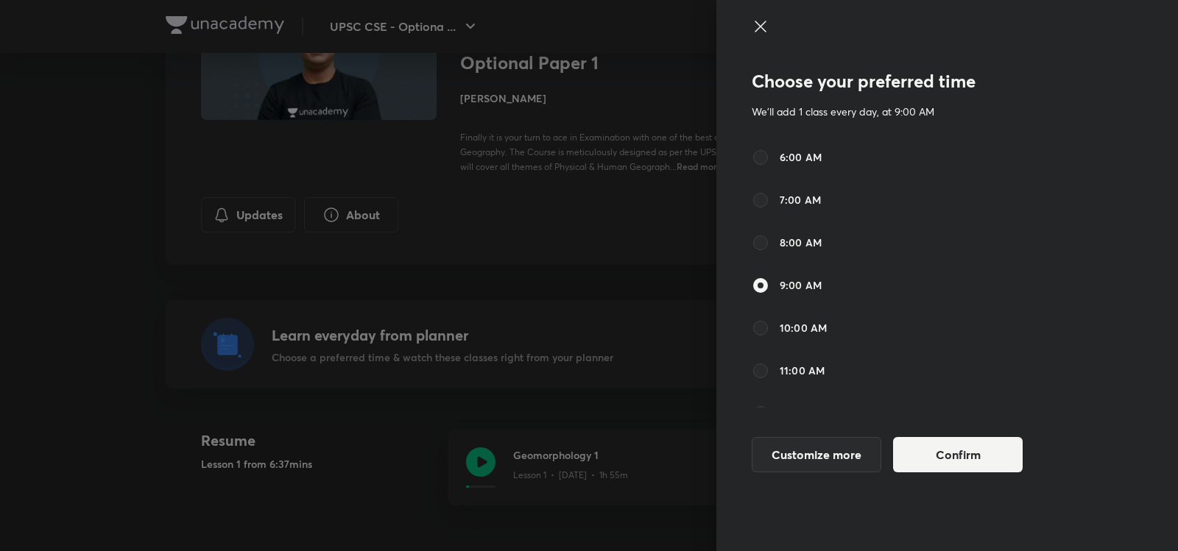
click at [790, 151] on span "6:00 AM" at bounding box center [801, 156] width 42 height 15
click at [769, 151] on input "6:00 AM" at bounding box center [761, 158] width 18 height 18
radio input "true"
radio input "false"
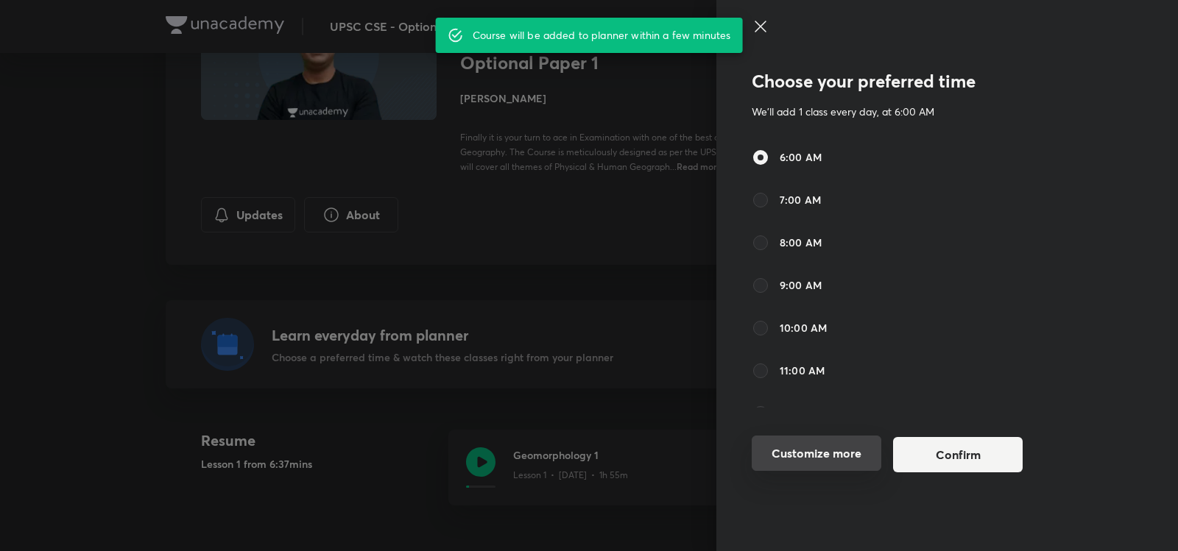
click at [819, 450] on button "Customize more" at bounding box center [817, 453] width 130 height 35
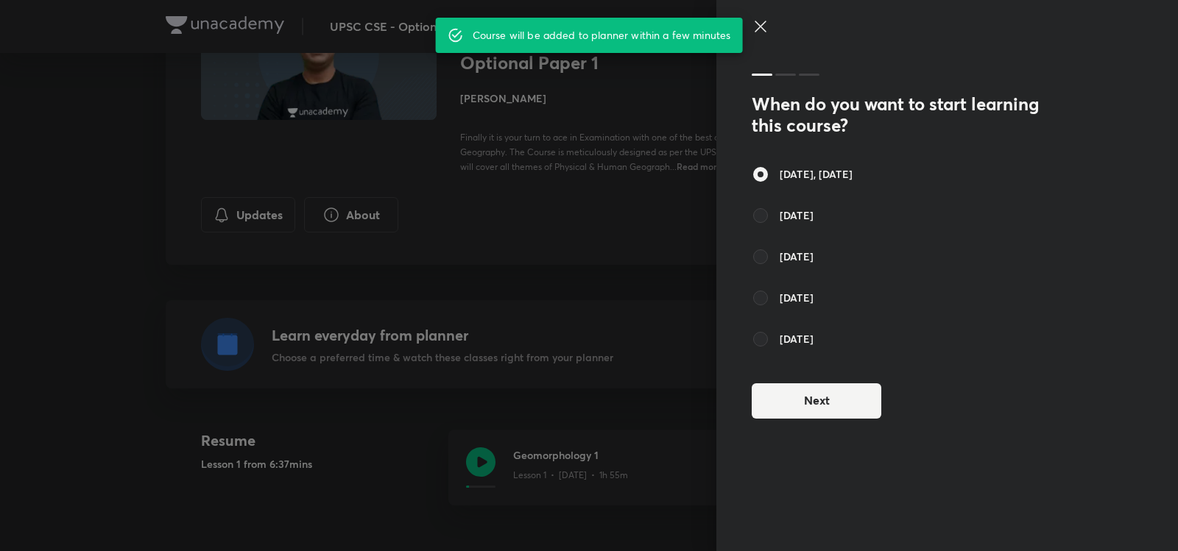
click at [788, 217] on span "1 Sep" at bounding box center [797, 215] width 34 height 15
click at [769, 217] on input "1 Sep" at bounding box center [761, 216] width 18 height 18
radio input "true"
radio input "false"
click at [813, 403] on button "Next" at bounding box center [817, 399] width 130 height 35
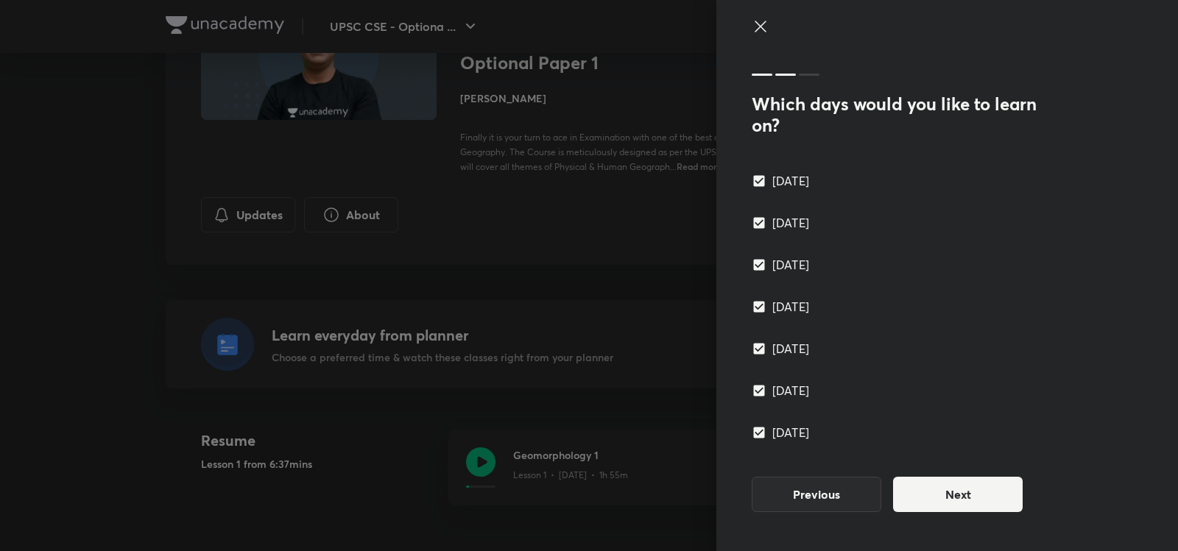
click at [947, 488] on button "Next" at bounding box center [958, 494] width 130 height 35
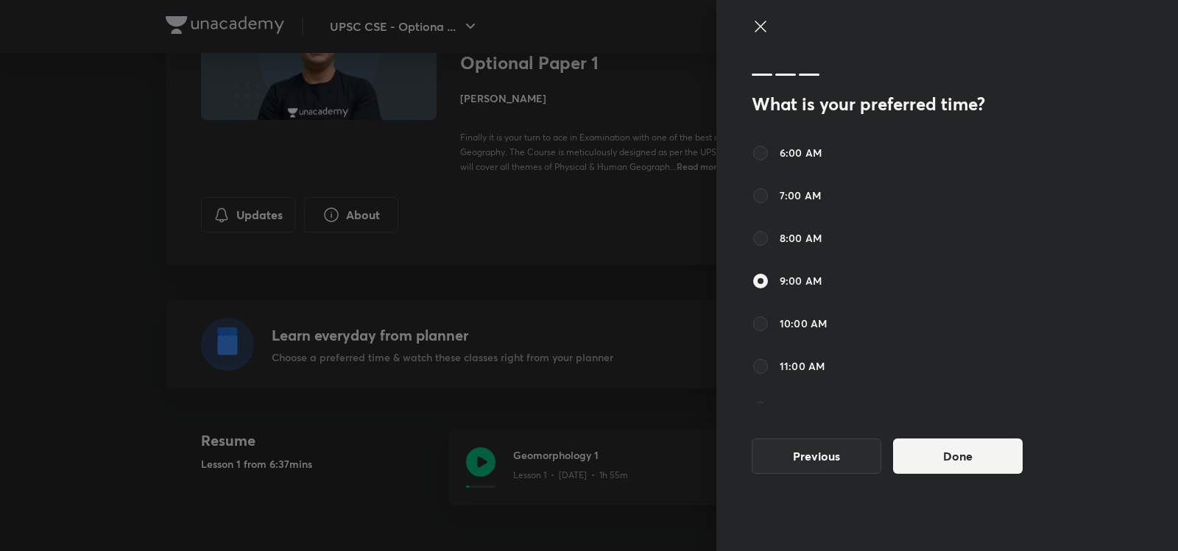
click at [814, 163] on div "6:00 AM 7:00 AM 8:00 AM 9:00 AM 10:00 AM 11:00 AM 12:00 PM 1:00 PM 2:00 PM 3:00…" at bounding box center [905, 273] width 306 height 259
click at [812, 152] on span "6:00 AM" at bounding box center [801, 152] width 42 height 15
click at [769, 152] on input "6:00 AM" at bounding box center [761, 153] width 18 height 18
radio input "true"
radio input "false"
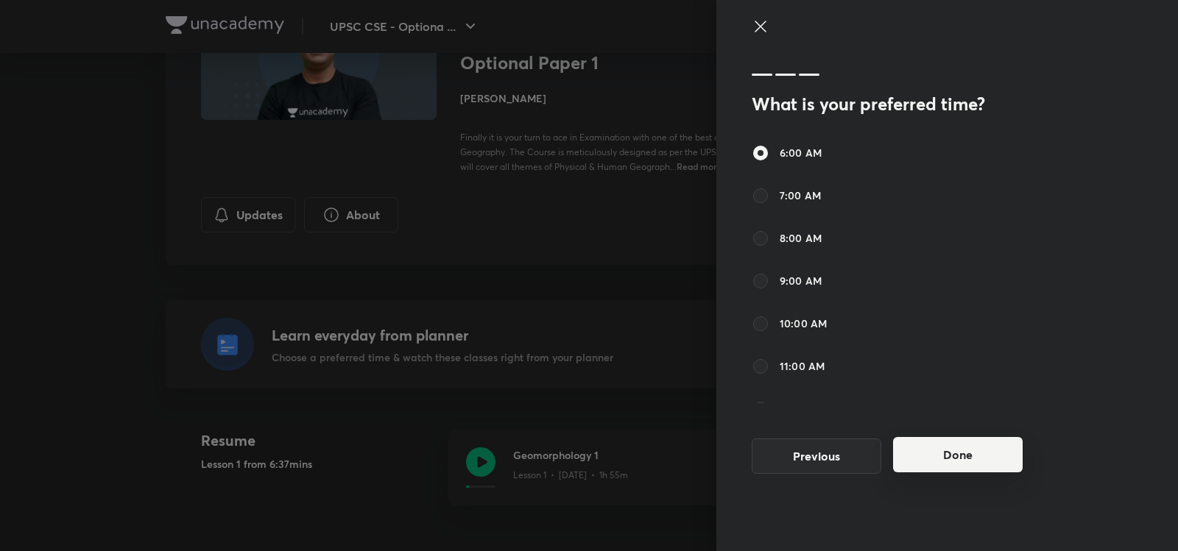
click at [926, 449] on button "Done" at bounding box center [958, 454] width 130 height 35
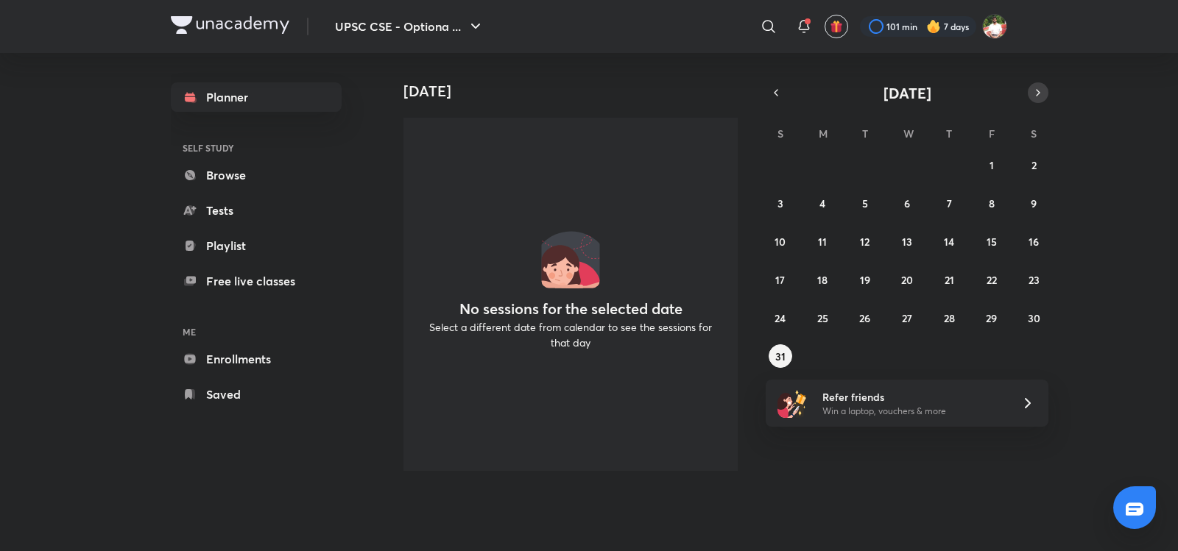
click at [1029, 93] on button "button" at bounding box center [1038, 92] width 21 height 21
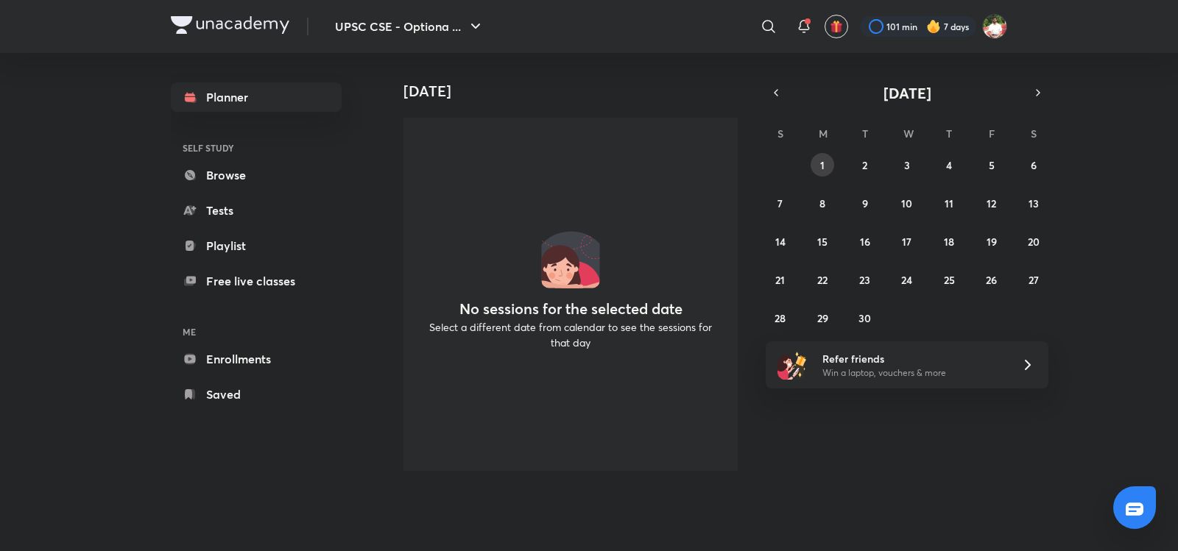
click at [832, 158] on button "1" at bounding box center [823, 165] width 24 height 24
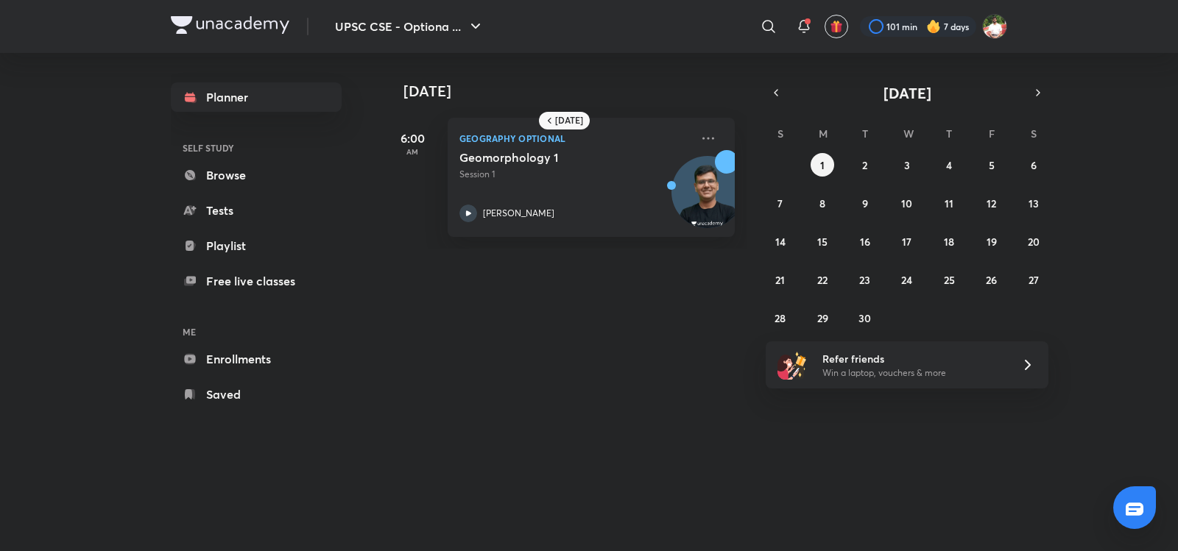
click at [590, 378] on div "Today Tomorrow 6:00 AM Geography Optional Geomorphology 1 Session 1 Chandramoul…" at bounding box center [695, 287] width 624 height 469
click at [259, 39] on div "UPSC CSE - Optiona ... ​ 101 min 7 days" at bounding box center [589, 26] width 836 height 53
click at [436, 35] on button "UPSC CSE - Optiona ..." at bounding box center [409, 26] width 167 height 29
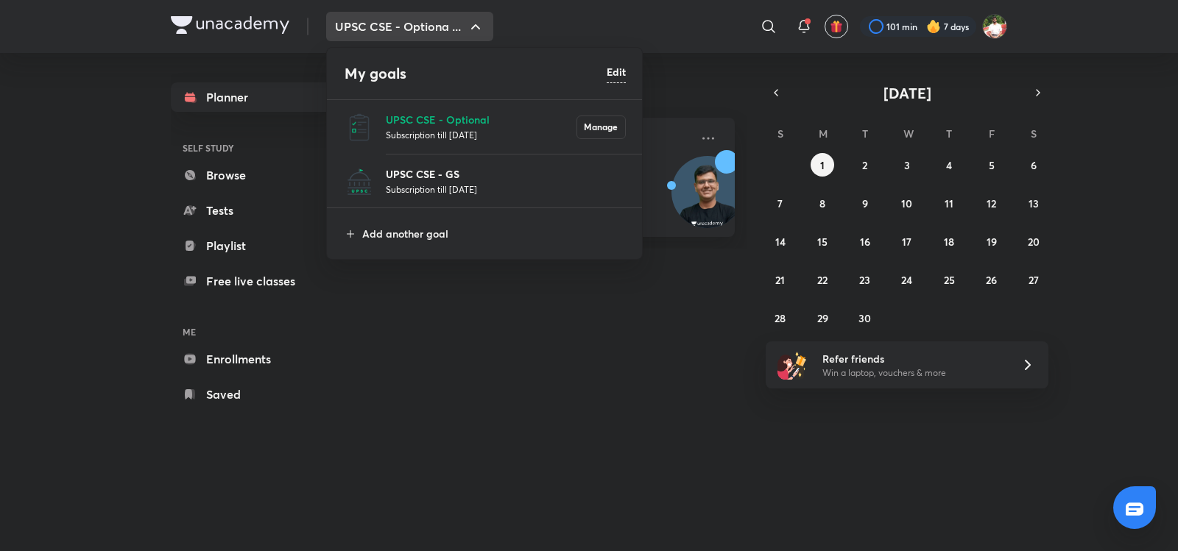
click at [451, 168] on p "UPSC CSE - GS" at bounding box center [506, 173] width 240 height 15
